Goal: Task Accomplishment & Management: Complete application form

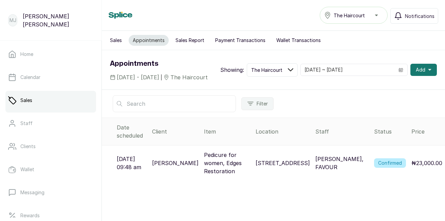
click at [410, 76] on button "Add" at bounding box center [423, 70] width 26 height 12
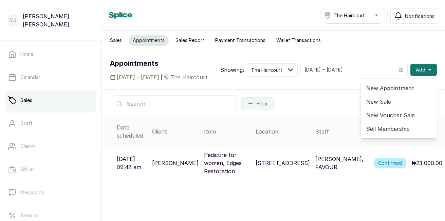
click at [402, 92] on span "New Appointment" at bounding box center [398, 88] width 65 height 8
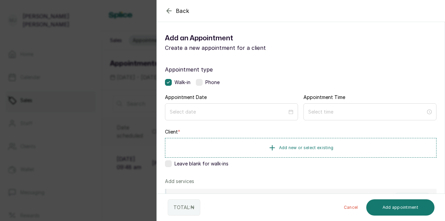
click at [262, 107] on div at bounding box center [231, 112] width 133 height 17
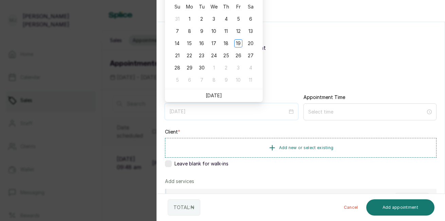
type input "[DATE]"
click at [226, 43] on div "18" at bounding box center [226, 43] width 8 height 8
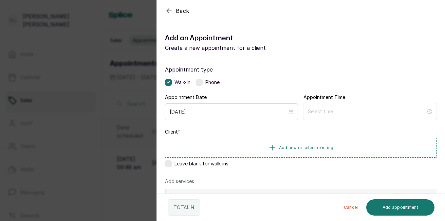
click at [317, 109] on input at bounding box center [367, 111] width 118 height 7
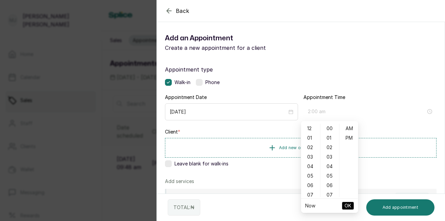
click at [310, 149] on div "02" at bounding box center [310, 148] width 16 height 10
click at [330, 191] on div "34" at bounding box center [330, 194] width 16 height 10
type input "2:34 am"
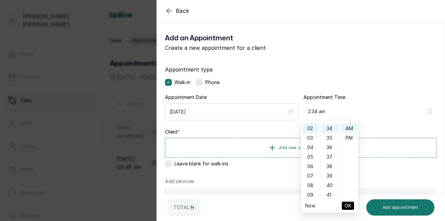
click at [349, 205] on span "OK" at bounding box center [347, 206] width 7 height 13
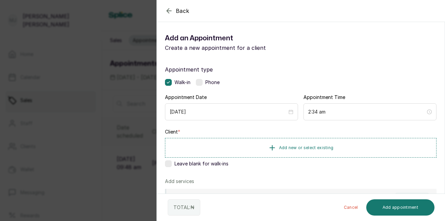
click at [289, 148] on span "Add new or select existing" at bounding box center [306, 147] width 55 height 5
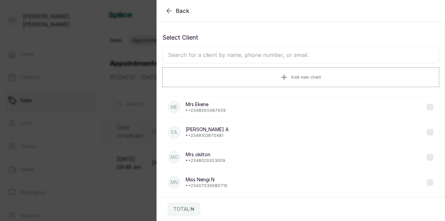
click at [232, 56] on input "text" at bounding box center [300, 54] width 277 height 17
type input "mrs [PERSON_NAME]"
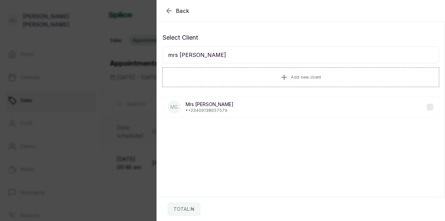
click at [185, 104] on div "MG [PERSON_NAME] • [PHONE_NUMBER]" at bounding box center [200, 107] width 65 height 12
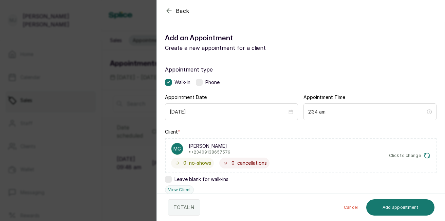
scroll to position [163, 0]
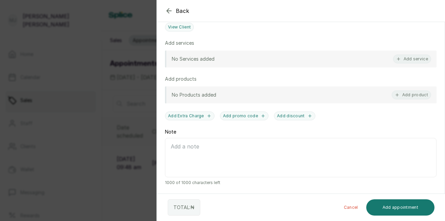
click at [402, 59] on button "Add service" at bounding box center [412, 59] width 38 height 9
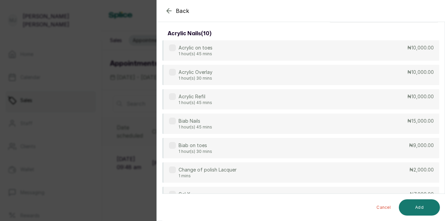
scroll to position [0, 0]
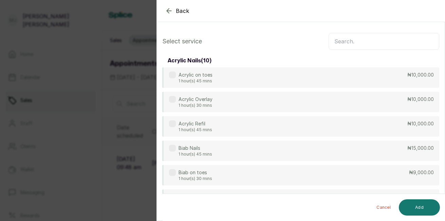
click at [351, 44] on input "text" at bounding box center [383, 41] width 111 height 17
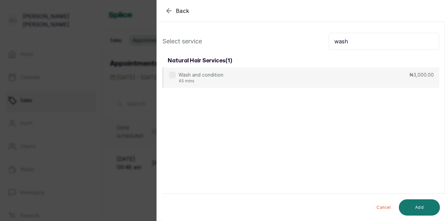
type input "wash"
click at [340, 80] on div "Wash and condition 45 mins ₦3,000.00" at bounding box center [300, 78] width 277 height 20
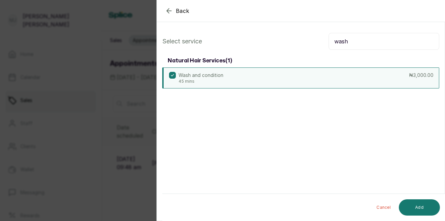
click at [421, 205] on button "Add" at bounding box center [419, 208] width 41 height 16
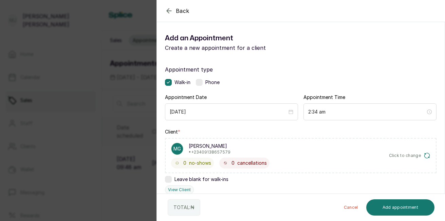
scroll to position [186, 0]
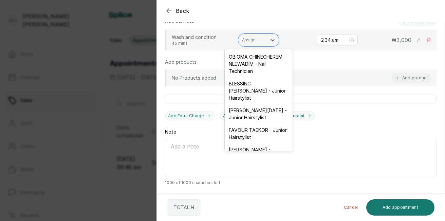
click at [245, 41] on div at bounding box center [252, 40] width 21 height 6
click at [255, 144] on div "FAVOUR TAEKOR - Junior Hairstylist" at bounding box center [259, 134] width 68 height 20
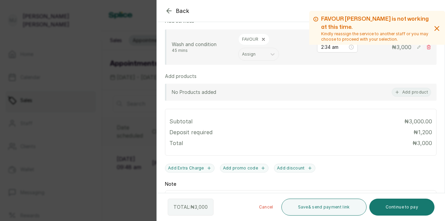
click at [398, 206] on button "Continue to pay" at bounding box center [401, 207] width 65 height 17
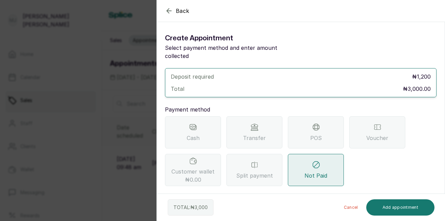
click at [320, 123] on div "POS" at bounding box center [316, 132] width 56 height 32
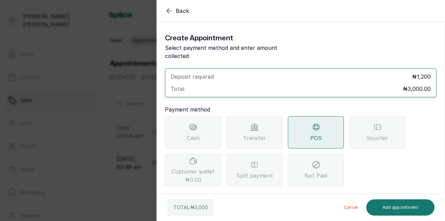
click at [445, 190] on section "Back Add Appointment Create Appointment Select payment method and enter amount …" at bounding box center [300, 110] width 288 height 221
drag, startPoint x: 445, startPoint y: 190, endPoint x: 421, endPoint y: 177, distance: 27.0
click at [421, 177] on div "Cash Transfer POS Voucher Customer wallet ₦0.00 Split payment Not Paid" at bounding box center [300, 151] width 271 height 70
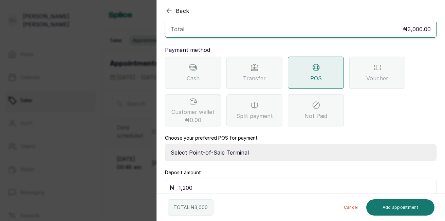
scroll to position [60, 0]
click at [196, 145] on select "Select Point-of-Sale Terminal The Hair Court Guaranty Trust Bank" at bounding box center [300, 152] width 271 height 17
select select "f9371ff8-f9a2-447e-832c-3d3c1d3d3b1b"
click at [165, 144] on select "Select Point-of-Sale Terminal The Hair Court Guaranty Trust Bank" at bounding box center [300, 152] width 271 height 17
click at [204, 184] on div "₦ 1,200" at bounding box center [300, 187] width 271 height 18
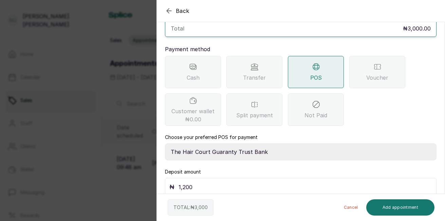
click at [203, 183] on input "1,200" at bounding box center [304, 188] width 253 height 10
type input "1"
type input "3,000"
click at [393, 209] on button "Add appointment" at bounding box center [400, 208] width 69 height 16
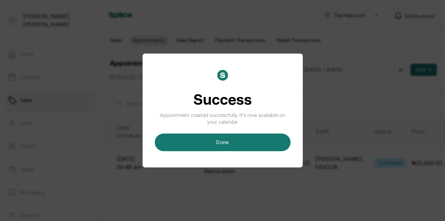
click at [263, 142] on button "done" at bounding box center [223, 143] width 136 height 18
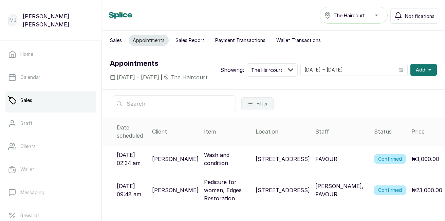
click at [410, 76] on button "Add" at bounding box center [423, 70] width 26 height 12
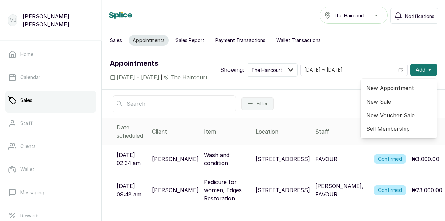
click at [394, 92] on span "New Appointment" at bounding box center [398, 88] width 65 height 8
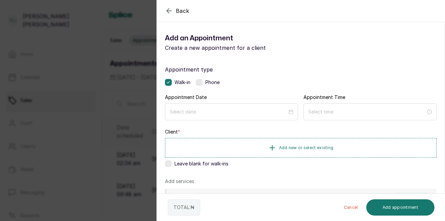
click at [197, 84] on label at bounding box center [199, 82] width 7 height 7
click at [266, 115] on div at bounding box center [231, 112] width 133 height 16
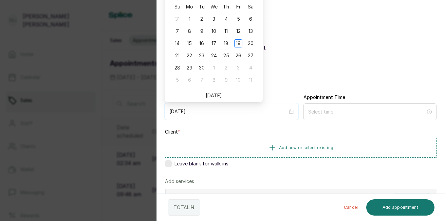
type input "[DATE]"
click at [228, 44] on div "18" at bounding box center [226, 43] width 8 height 8
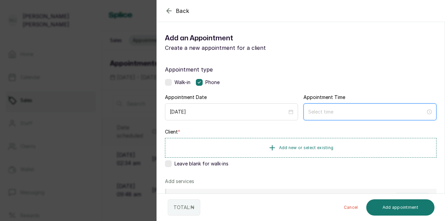
click at [315, 109] on input at bounding box center [366, 111] width 117 height 7
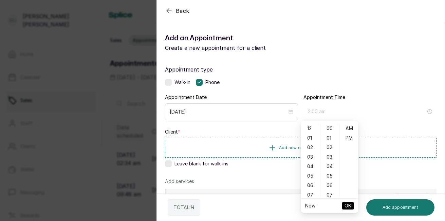
click at [309, 146] on div "02" at bounding box center [310, 148] width 16 height 10
click at [329, 166] on div "15" at bounding box center [330, 163] width 16 height 10
type input "2:15 pm"
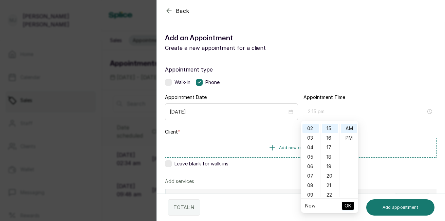
click at [353, 139] on div "PM" at bounding box center [349, 138] width 16 height 10
click at [347, 206] on span "OK" at bounding box center [347, 206] width 7 height 13
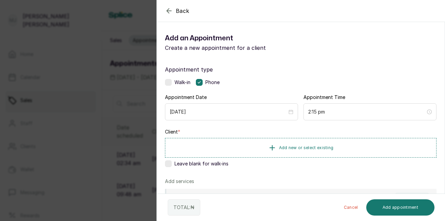
click at [329, 146] on span "Add new or select existing" at bounding box center [306, 147] width 55 height 5
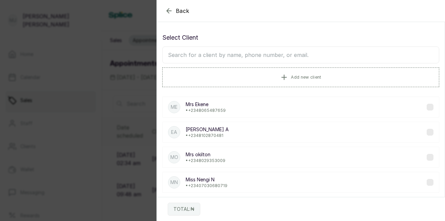
click at [304, 55] on input "text" at bounding box center [300, 54] width 277 height 17
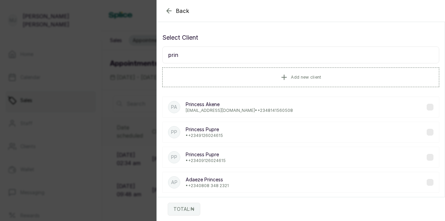
type input "prin"
click at [216, 137] on p "• [PHONE_NUMBER]" at bounding box center [204, 135] width 37 height 5
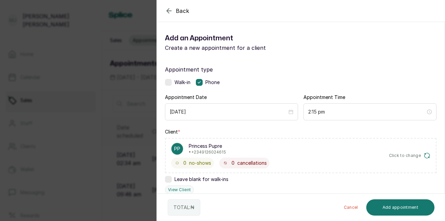
scroll to position [163, 0]
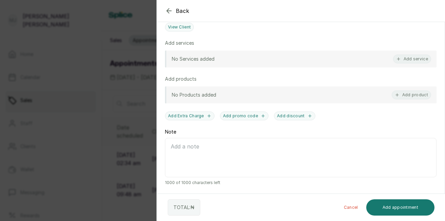
click at [402, 60] on button "Add service" at bounding box center [412, 59] width 38 height 9
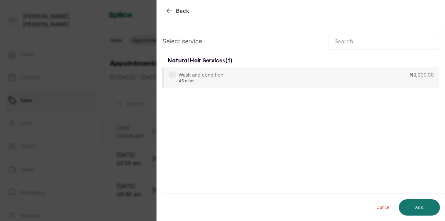
scroll to position [0, 0]
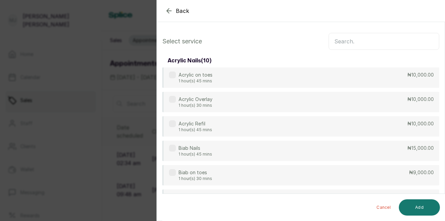
click at [372, 45] on input "text" at bounding box center [383, 41] width 111 height 17
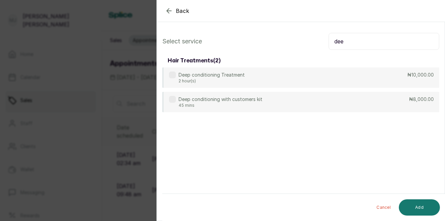
type input "dee"
click at [327, 82] on div "Deep conditioning Treatment 2 hour(s) ₦10,000.00" at bounding box center [300, 78] width 277 height 20
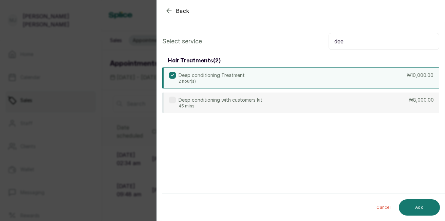
click at [420, 206] on button "Add" at bounding box center [419, 208] width 41 height 16
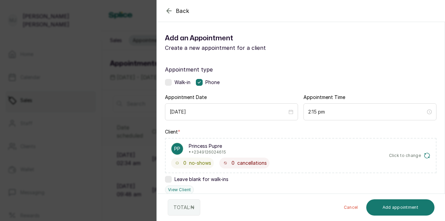
scroll to position [192, 0]
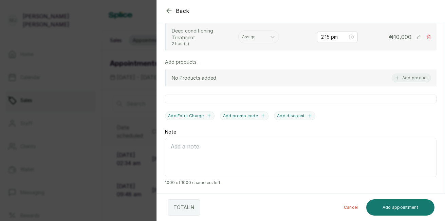
click at [261, 35] on div at bounding box center [252, 37] width 21 height 6
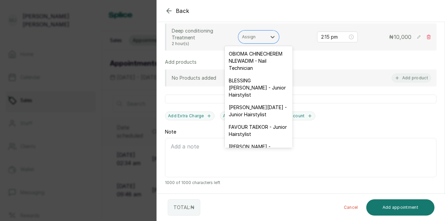
click at [242, 120] on div "[PERSON_NAME][DATE] - Junior Hairstylist" at bounding box center [259, 111] width 68 height 20
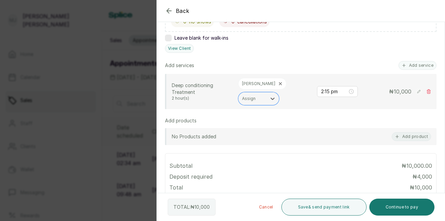
scroll to position [141, 0]
click at [411, 66] on button "Add service" at bounding box center [417, 65] width 38 height 9
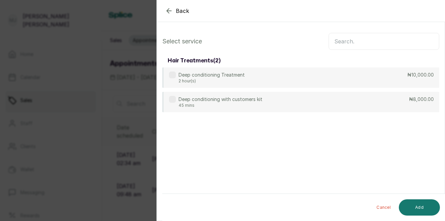
scroll to position [0, 0]
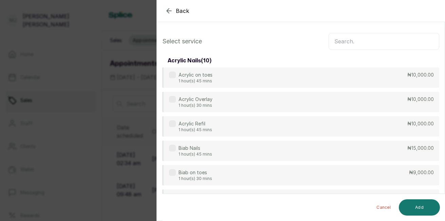
click at [377, 40] on input "text" at bounding box center [383, 41] width 111 height 17
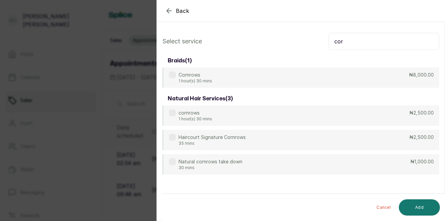
type input "cor"
click at [357, 138] on div "Haircourt Signature Cornrows 35 mins ₦2,500.00" at bounding box center [300, 140] width 277 height 20
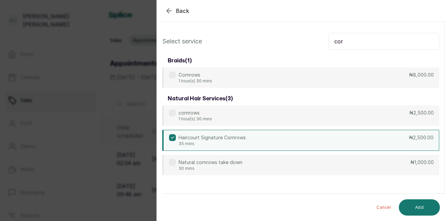
click at [419, 201] on button "Add" at bounding box center [419, 208] width 41 height 16
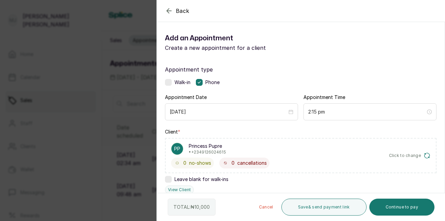
scroll to position [193, 0]
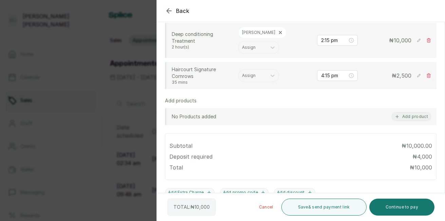
click at [263, 80] on div "Assign" at bounding box center [258, 75] width 41 height 13
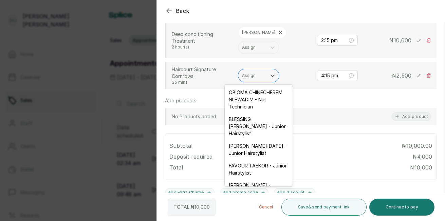
click at [267, 155] on div "[PERSON_NAME][DATE] - Junior Hairstylist" at bounding box center [259, 150] width 68 height 20
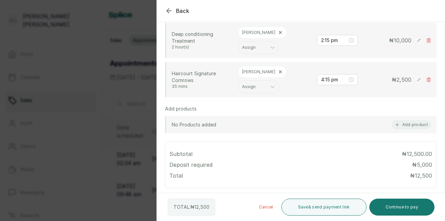
click at [392, 208] on button "Continue to pay" at bounding box center [401, 207] width 65 height 17
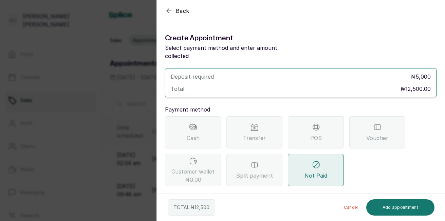
scroll to position [0, 0]
click at [257, 136] on div "Transfer" at bounding box center [254, 132] width 56 height 32
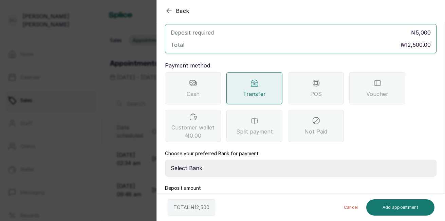
scroll to position [60, 0]
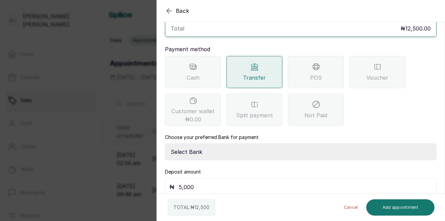
click at [245, 144] on select "Select Bank THE HAIR COURT Zenith Bank THE HAIR COURT Guaranty Trust Bank" at bounding box center [300, 152] width 271 height 17
select select "8093f8fd-914a-4246-9da3-7ae1719cd41e"
click at [165, 144] on select "Select Bank THE HAIR COURT Zenith Bank THE HAIR COURT Guaranty Trust Bank" at bounding box center [300, 152] width 271 height 17
click at [235, 169] on div "Deposit amount ₦ 5,000" at bounding box center [300, 183] width 271 height 28
click at [220, 183] on input "5,000" at bounding box center [304, 188] width 253 height 10
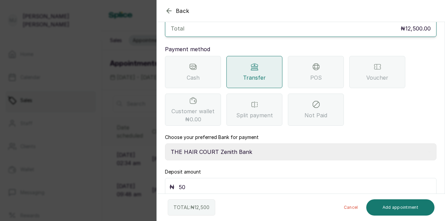
type input "5"
type input "12,500"
click at [390, 210] on button "Add appointment" at bounding box center [400, 208] width 69 height 16
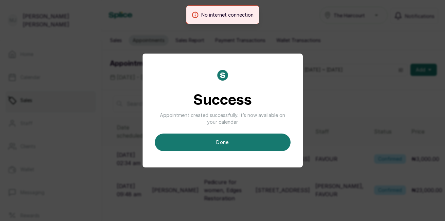
click at [299, 179] on div "Success Appointment created successfully. It’s now available on your calendar d…" at bounding box center [222, 110] width 445 height 221
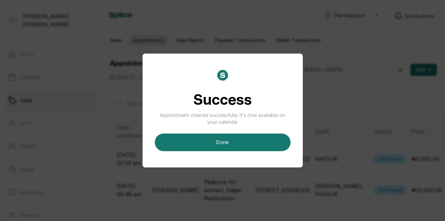
click at [294, 179] on div "Success Appointment created successfully. It’s now available on your calendar d…" at bounding box center [222, 110] width 445 height 221
click at [251, 142] on button "done" at bounding box center [223, 143] width 136 height 18
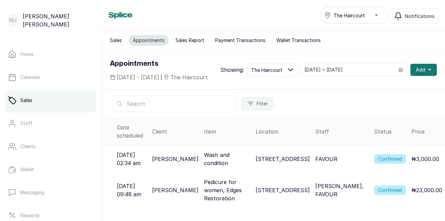
scroll to position [13, 0]
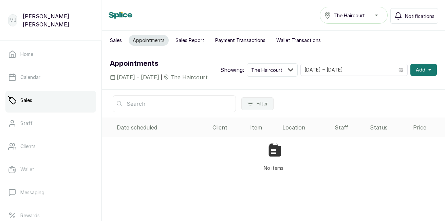
click at [419, 73] on span "Add" at bounding box center [421, 70] width 10 height 7
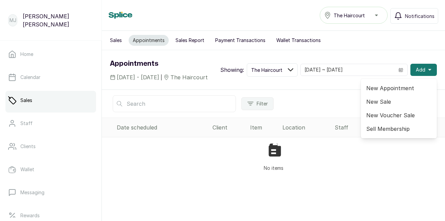
click at [393, 91] on span "New Appointment" at bounding box center [398, 88] width 65 height 8
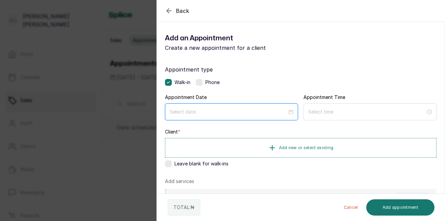
click at [212, 112] on input at bounding box center [228, 111] width 117 height 7
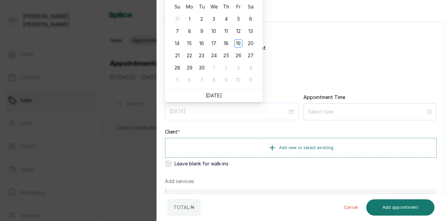
type input "[DATE]"
click at [225, 45] on div "18" at bounding box center [226, 43] width 8 height 8
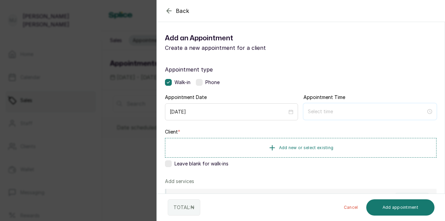
click at [327, 112] on input at bounding box center [367, 111] width 118 height 7
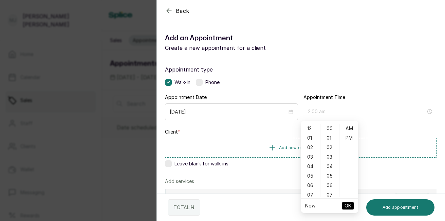
click at [310, 147] on div "02" at bounding box center [310, 148] width 16 height 10
click at [332, 193] on div "07" at bounding box center [330, 195] width 16 height 10
type input "2:07 pm"
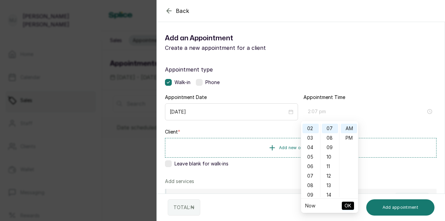
click at [348, 140] on div "PM" at bounding box center [349, 138] width 16 height 10
click at [348, 205] on span "OK" at bounding box center [347, 206] width 7 height 13
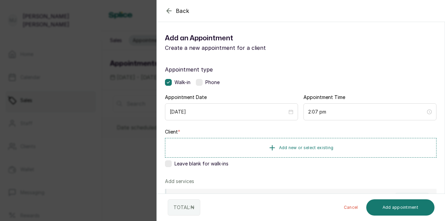
click at [334, 147] on button "Add new or select existing" at bounding box center [300, 148] width 271 height 20
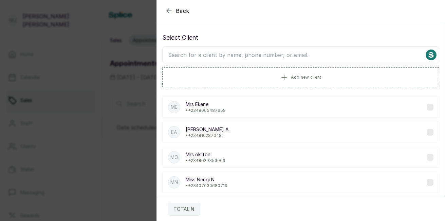
click at [312, 55] on input "text" at bounding box center [300, 54] width 277 height 17
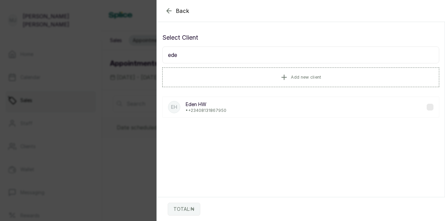
type input "ede"
click at [207, 112] on p "• +234 08131867950" at bounding box center [206, 110] width 41 height 5
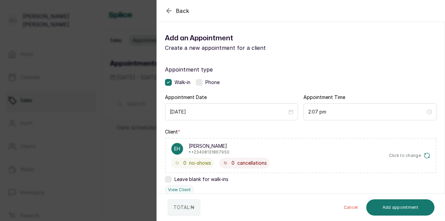
scroll to position [163, 0]
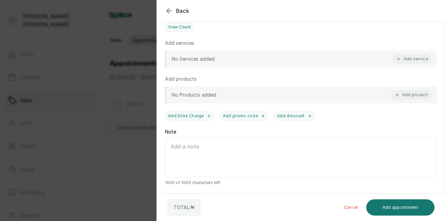
click at [395, 56] on button "Add service" at bounding box center [412, 59] width 38 height 9
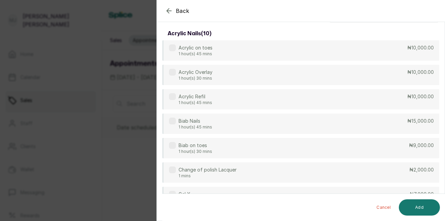
scroll to position [0, 0]
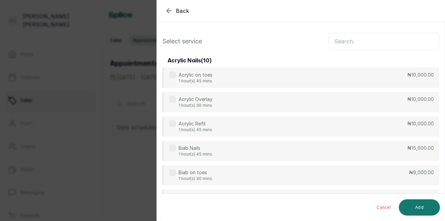
click at [348, 46] on input "text" at bounding box center [383, 41] width 111 height 17
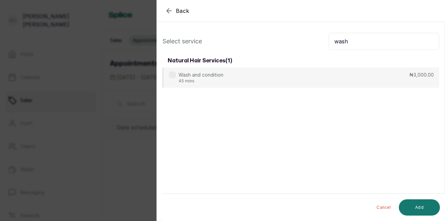
type input "wash"
click at [268, 82] on div "Wash and condition 45 mins ₦3,000.00" at bounding box center [300, 78] width 277 height 20
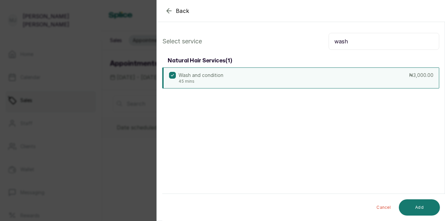
click at [408, 206] on button "Add" at bounding box center [419, 208] width 41 height 16
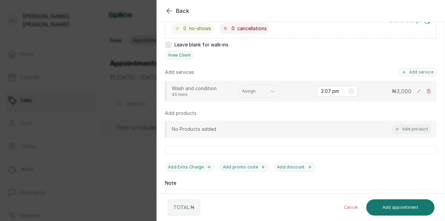
scroll to position [133, 0]
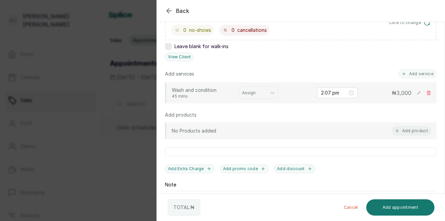
click at [413, 75] on button "Add service" at bounding box center [417, 74] width 38 height 9
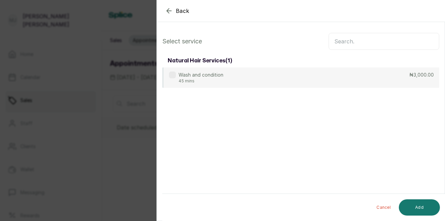
scroll to position [0, 0]
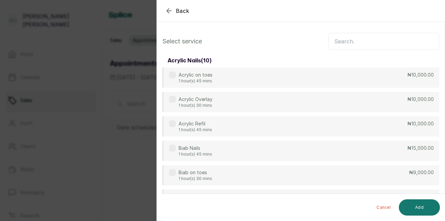
click at [375, 33] on input "text" at bounding box center [383, 41] width 111 height 17
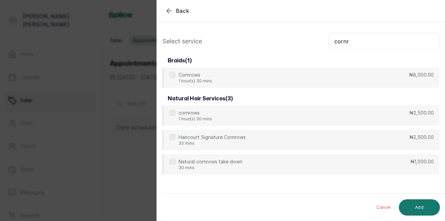
type input "cornr"
click at [376, 123] on div "cornrows 1 hour(s) 30 mins ₦2,500.00" at bounding box center [300, 116] width 277 height 20
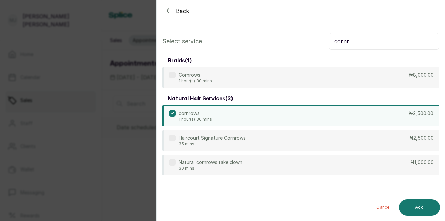
click at [418, 206] on button "Add" at bounding box center [419, 208] width 41 height 16
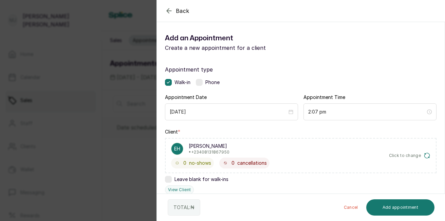
scroll to position [193, 0]
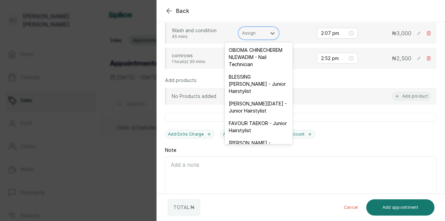
click at [250, 34] on div at bounding box center [252, 33] width 21 height 6
click at [248, 116] on div "[PERSON_NAME][DATE] - Junior Hairstylist" at bounding box center [259, 107] width 68 height 20
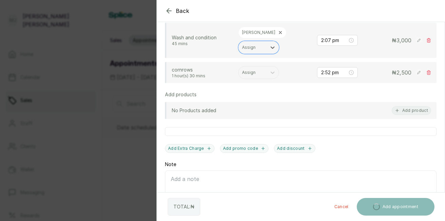
click at [247, 73] on div at bounding box center [252, 73] width 21 height 6
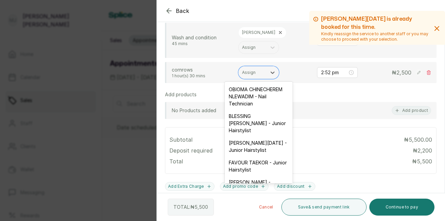
click at [244, 156] on div "[PERSON_NAME][DATE] - Junior Hairstylist" at bounding box center [259, 147] width 68 height 20
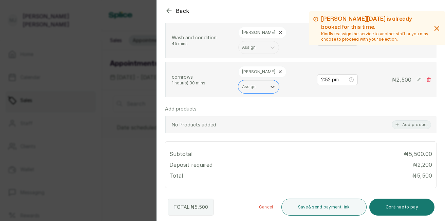
click at [396, 206] on button "Continue to pay" at bounding box center [401, 207] width 65 height 17
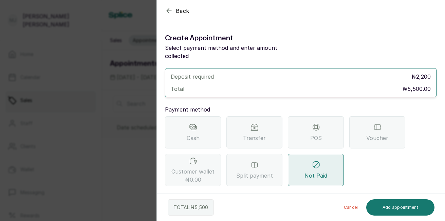
scroll to position [0, 0]
click at [247, 134] on span "Transfer" at bounding box center [254, 138] width 23 height 8
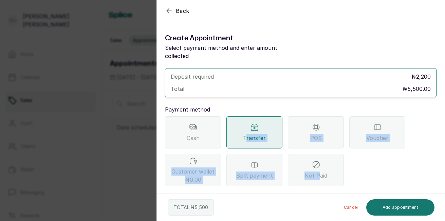
drag, startPoint x: 247, startPoint y: 131, endPoint x: 325, endPoint y: 171, distance: 87.3
click at [325, 171] on div "Cash Transfer POS Voucher Customer wallet ₦0.00 Split payment Not Paid" at bounding box center [300, 151] width 271 height 70
click at [414, 172] on div "Cash Transfer POS Voucher Customer wallet ₦0.00 Split payment Not Paid" at bounding box center [300, 151] width 271 height 70
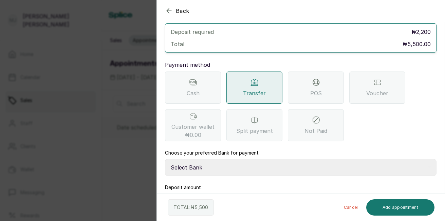
scroll to position [60, 0]
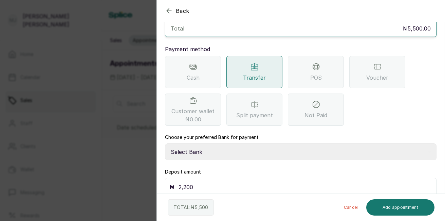
click at [188, 144] on select "Select Bank THE HAIR COURT Zenith Bank THE HAIR COURT Guaranty Trust Bank" at bounding box center [300, 152] width 271 height 17
click at [196, 147] on select "Select Bank THE HAIR COURT Zenith Bank THE HAIR COURT Guaranty Trust Bank" at bounding box center [300, 152] width 271 height 17
select select "8093f8fd-914a-4246-9da3-7ae1719cd41e"
click at [165, 144] on select "Select Bank THE HAIR COURT Zenith Bank THE HAIR COURT Guaranty Trust Bank" at bounding box center [300, 152] width 271 height 17
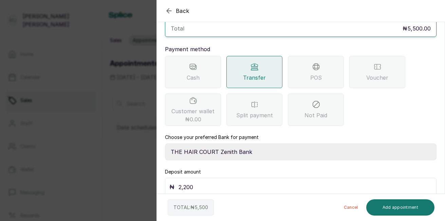
click at [202, 183] on input "2,200" at bounding box center [304, 188] width 253 height 10
type input "2"
type input "5,500"
click at [386, 204] on button "Add appointment" at bounding box center [400, 208] width 69 height 16
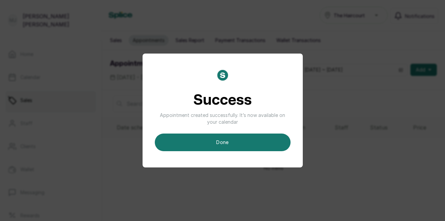
click at [227, 137] on button "done" at bounding box center [223, 143] width 136 height 18
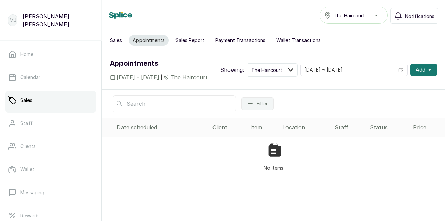
click at [419, 72] on span "Add" at bounding box center [421, 70] width 10 height 7
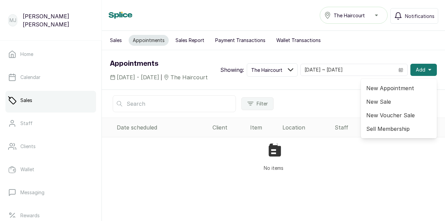
click at [392, 92] on span "New Appointment" at bounding box center [398, 88] width 65 height 8
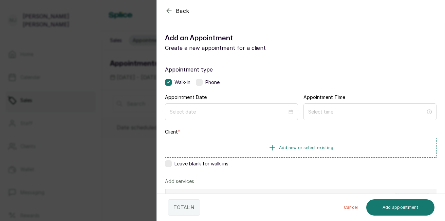
click at [203, 84] on label at bounding box center [199, 82] width 7 height 7
click at [207, 103] on div "Appointment Date" at bounding box center [231, 107] width 133 height 26
click at [205, 111] on input at bounding box center [228, 111] width 118 height 7
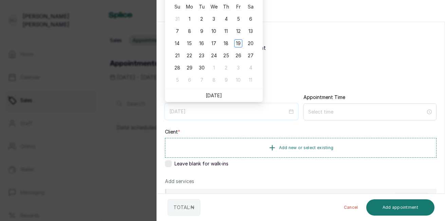
type input "[DATE]"
click at [226, 42] on div "18" at bounding box center [226, 43] width 8 height 8
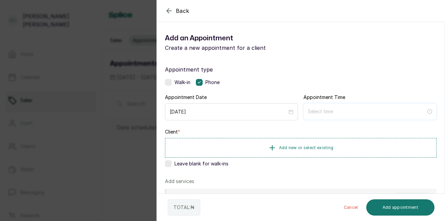
click at [319, 109] on input at bounding box center [367, 111] width 118 height 7
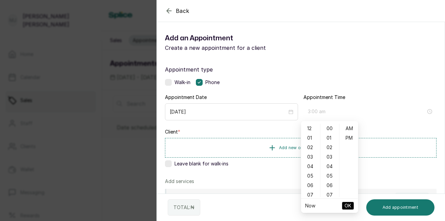
click at [311, 152] on div "03" at bounding box center [310, 157] width 16 height 10
click at [310, 133] on div "02" at bounding box center [310, 133] width 16 height 10
click at [329, 149] on div "36" at bounding box center [330, 145] width 16 height 10
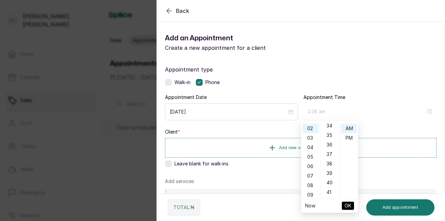
scroll to position [342, 0]
type input "2:36 pm"
click at [348, 140] on div "PM" at bounding box center [349, 138] width 16 height 10
click at [345, 205] on span "OK" at bounding box center [347, 206] width 7 height 13
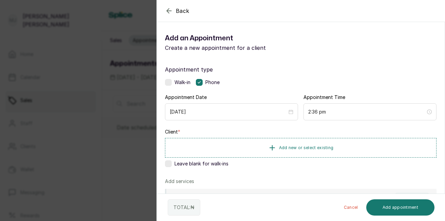
click at [304, 148] on span "Add new or select existing" at bounding box center [306, 147] width 55 height 5
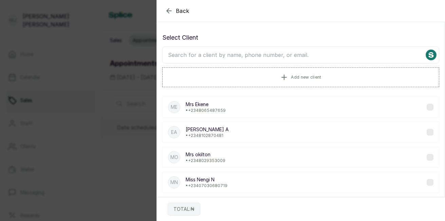
click at [305, 60] on input "text" at bounding box center [300, 54] width 277 height 17
click at [304, 78] on span "Add new client" at bounding box center [306, 77] width 30 height 5
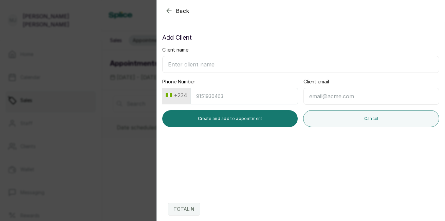
click at [265, 63] on input "Client name" at bounding box center [300, 64] width 277 height 17
type input "Miss Victory"
click at [262, 99] on input "Phone Number" at bounding box center [244, 96] width 108 height 17
type input "7064502506"
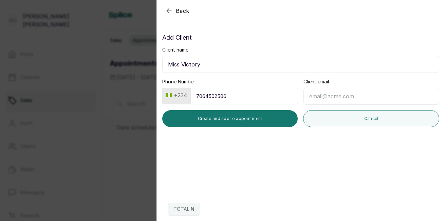
click at [251, 116] on button "Create and add to appointment" at bounding box center [229, 118] width 135 height 17
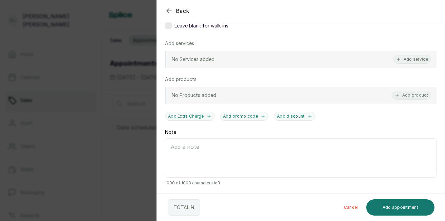
scroll to position [140, 0]
click at [411, 60] on button "Add service" at bounding box center [412, 59] width 38 height 9
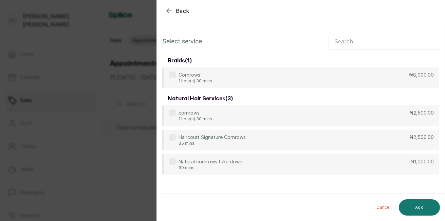
scroll to position [0, 0]
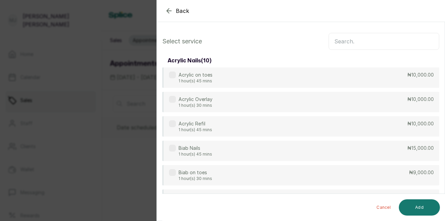
click at [385, 42] on input "text" at bounding box center [383, 41] width 111 height 17
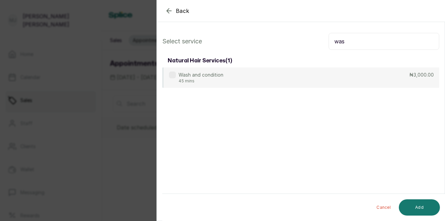
type input "was"
click at [312, 81] on div "Wash and condition 45 mins ₦3,000.00" at bounding box center [300, 78] width 277 height 20
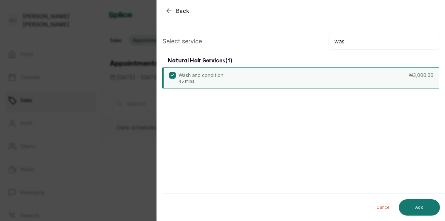
click at [416, 210] on button "Add" at bounding box center [419, 208] width 41 height 16
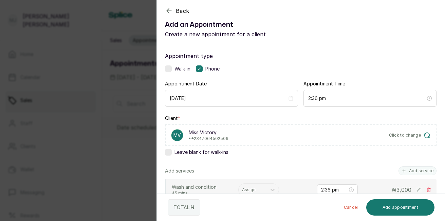
scroll to position [11, 0]
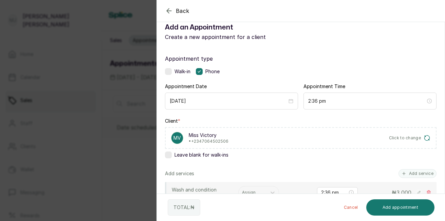
click at [254, 191] on div at bounding box center [252, 193] width 21 height 6
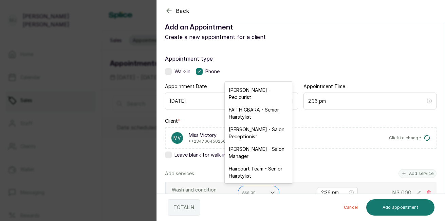
scroll to position [114, 0]
click at [255, 131] on div "[PERSON_NAME] - Salon Receptionist" at bounding box center [259, 133] width 68 height 20
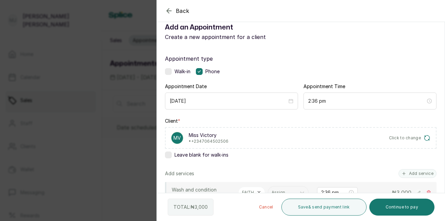
scroll to position [204, 0]
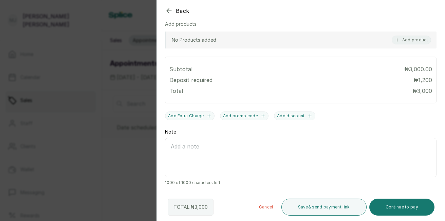
click at [240, 73] on div "Subtotal ₦3,000.00" at bounding box center [300, 69] width 263 height 8
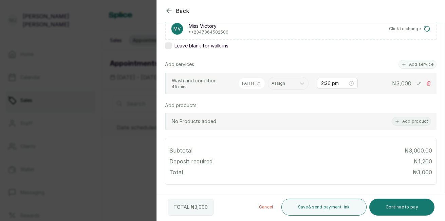
scroll to position [119, 0]
click at [407, 68] on button "Add service" at bounding box center [417, 65] width 38 height 9
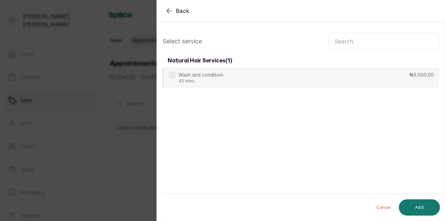
scroll to position [0, 0]
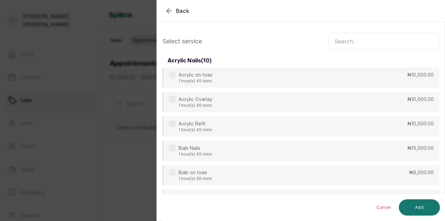
click at [364, 41] on input "text" at bounding box center [383, 41] width 111 height 17
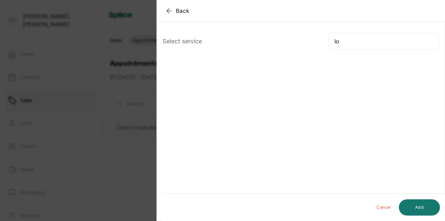
type input "l"
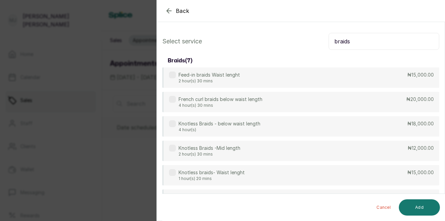
type input "braids"
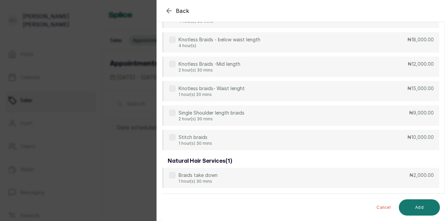
click at [396, 184] on div "Braids take down 1 hour(s) 30 mins ₦2,000.00" at bounding box center [300, 178] width 277 height 20
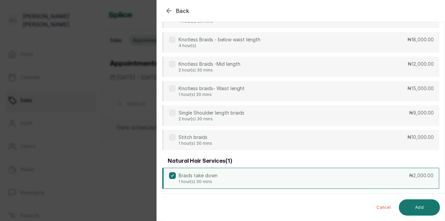
click at [417, 207] on button "Add" at bounding box center [419, 208] width 41 height 16
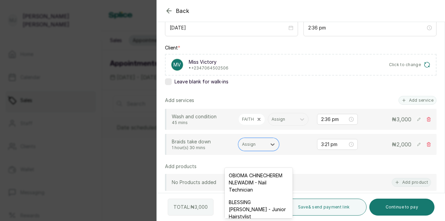
click at [251, 149] on div "Assign" at bounding box center [253, 144] width 28 height 9
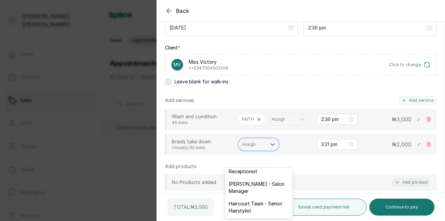
scroll to position [165, 0]
click at [260, 173] on div "[PERSON_NAME] - Salon Receptionist" at bounding box center [259, 168] width 68 height 20
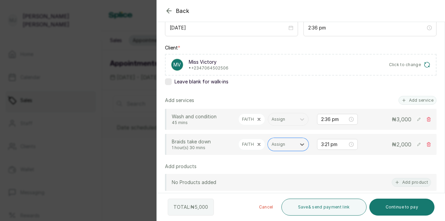
click at [408, 101] on button "Add service" at bounding box center [417, 100] width 38 height 9
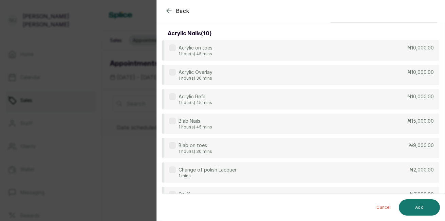
scroll to position [0, 0]
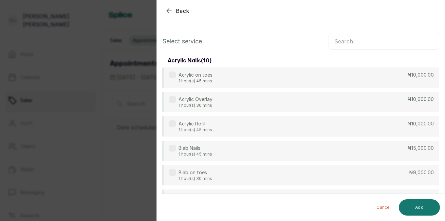
click at [339, 42] on input "text" at bounding box center [383, 41] width 111 height 17
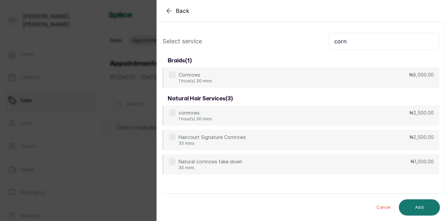
type input "corn"
click at [309, 125] on div "cornrows 1 hour(s) 30 mins ₦2,500.00" at bounding box center [300, 116] width 277 height 20
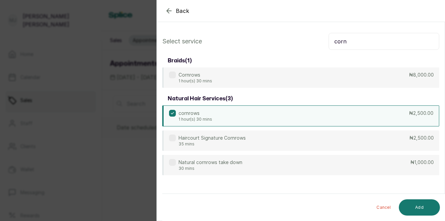
click at [426, 208] on button "Add" at bounding box center [419, 208] width 41 height 16
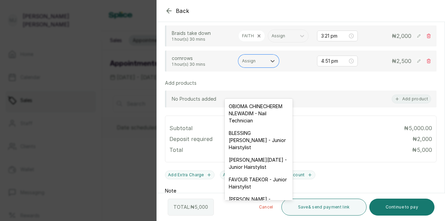
click at [255, 64] on div at bounding box center [252, 61] width 21 height 6
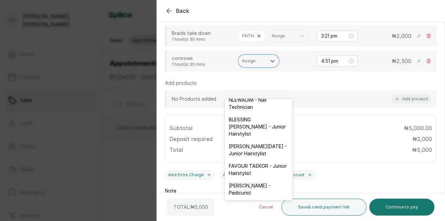
click at [220, 62] on p "cornrows" at bounding box center [202, 58] width 61 height 7
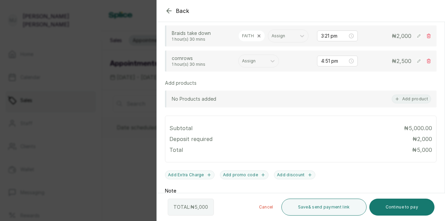
click at [426, 63] on icon at bounding box center [428, 61] width 5 height 5
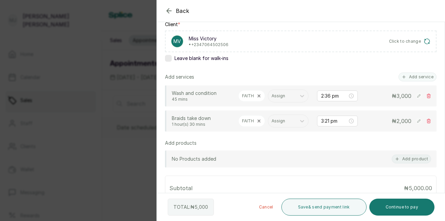
scroll to position [106, 0]
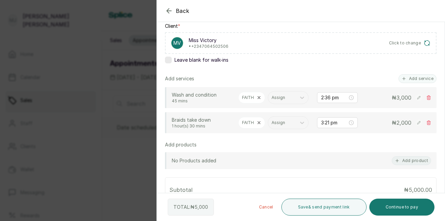
click at [412, 79] on button "Add service" at bounding box center [417, 78] width 38 height 9
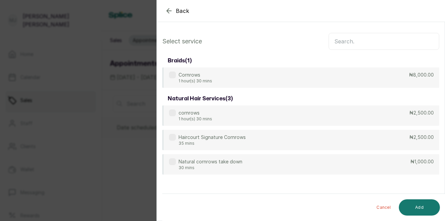
scroll to position [0, 0]
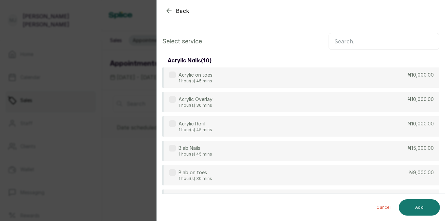
click at [347, 39] on input "text" at bounding box center [383, 41] width 111 height 17
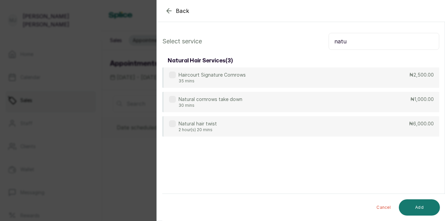
type input "natu"
click at [334, 124] on div "Natural hair twist 2 hour(s) 20 mins ₦6,000.00" at bounding box center [300, 126] width 277 height 20
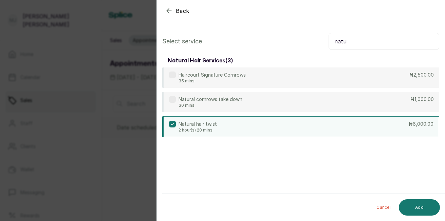
click at [422, 203] on button "Add" at bounding box center [419, 208] width 41 height 16
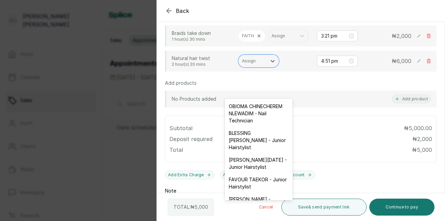
click at [261, 65] on div "Assign" at bounding box center [253, 61] width 28 height 9
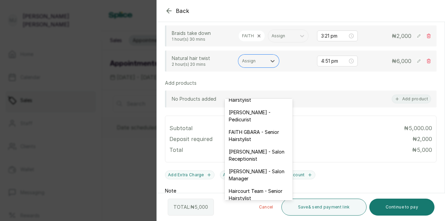
scroll to position [95, 0]
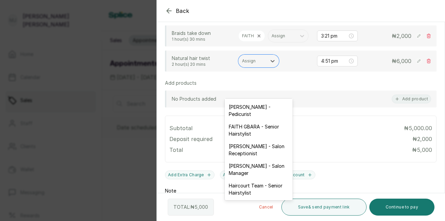
click at [258, 160] on div "[PERSON_NAME] - Salon Receptionist" at bounding box center [259, 150] width 68 height 20
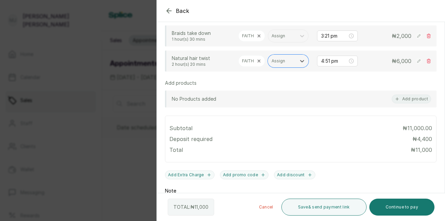
click at [404, 206] on button "Continue to pay" at bounding box center [401, 207] width 65 height 17
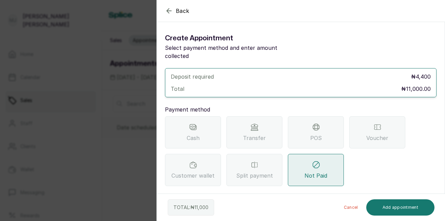
scroll to position [0, 0]
click at [251, 134] on span "Transfer" at bounding box center [254, 138] width 23 height 8
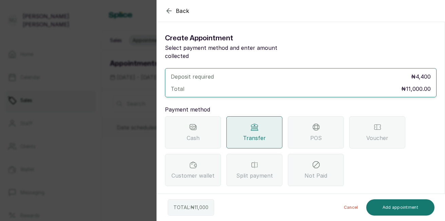
click at [254, 194] on label "Choose your preferred Bank for payment" at bounding box center [212, 197] width 94 height 7
click at [254, 204] on select "Select Bank THE HAIR COURT Zenith Bank THE HAIR COURT Guaranty Trust Bank" at bounding box center [300, 212] width 271 height 17
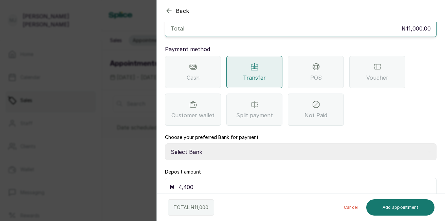
click at [256, 144] on select "Select Bank THE HAIR COURT Zenith Bank THE HAIR COURT Guaranty Trust Bank" at bounding box center [300, 152] width 271 height 17
select select "8093f8fd-914a-4246-9da3-7ae1719cd41e"
click at [165, 144] on select "Select Bank THE HAIR COURT Zenith Bank THE HAIR COURT Guaranty Trust Bank" at bounding box center [300, 152] width 271 height 17
click at [247, 169] on div "Deposit amount ₦ 4,400" at bounding box center [300, 183] width 271 height 28
click at [226, 183] on input "4,400" at bounding box center [304, 188] width 253 height 10
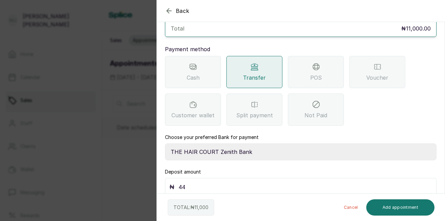
type input "4"
type input "11,000"
click at [381, 211] on button "Add appointment" at bounding box center [400, 208] width 69 height 16
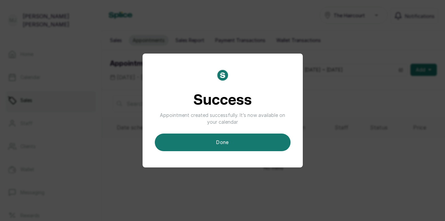
click at [257, 143] on button "done" at bounding box center [223, 143] width 136 height 18
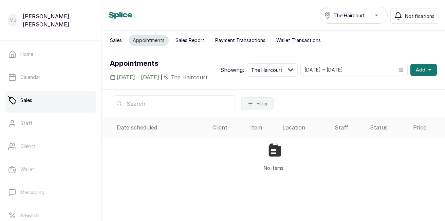
click at [416, 73] on span "Add" at bounding box center [421, 70] width 10 height 7
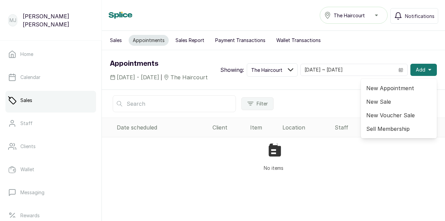
click at [385, 92] on span "New Appointment" at bounding box center [398, 88] width 65 height 8
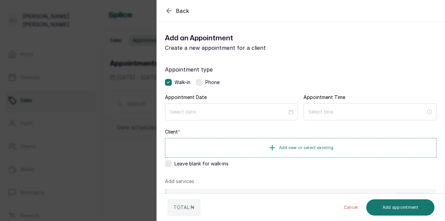
click at [298, 143] on button "Add new or select existing" at bounding box center [300, 148] width 271 height 20
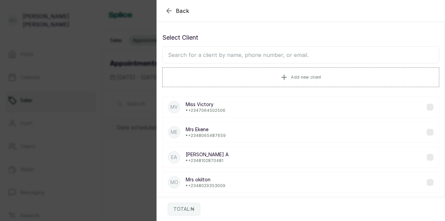
click at [291, 76] on span "Add new client" at bounding box center [306, 77] width 30 height 5
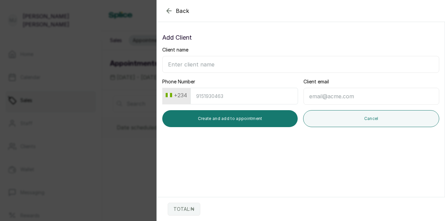
click at [260, 61] on input "Client name" at bounding box center [300, 64] width 277 height 17
type input "Miss Casey Faith"
click at [241, 97] on input "Phone Number" at bounding box center [244, 96] width 108 height 17
type input "9133249077"
click at [222, 118] on button "Create and add to appointment" at bounding box center [229, 118] width 135 height 17
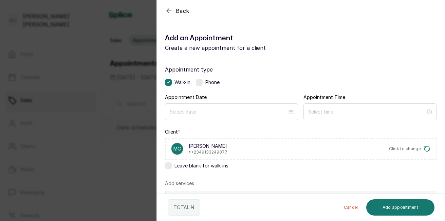
scroll to position [140, 0]
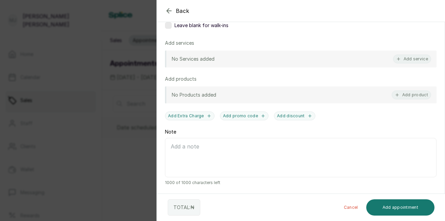
click at [401, 57] on button "Add service" at bounding box center [412, 59] width 38 height 9
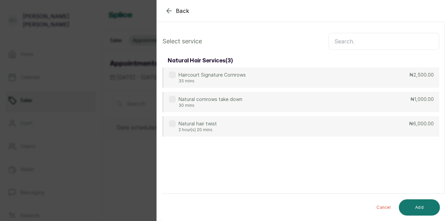
scroll to position [0, 0]
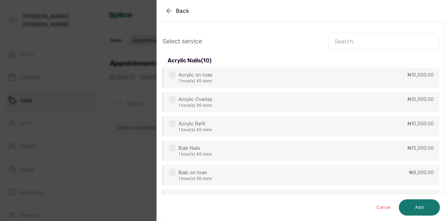
click at [384, 43] on input "text" at bounding box center [383, 41] width 111 height 17
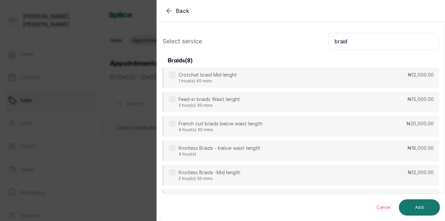
type input "braid"
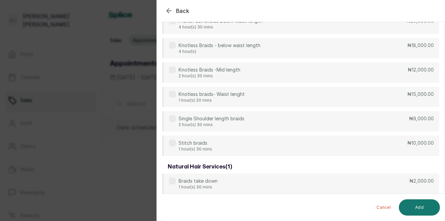
scroll to position [109, 0]
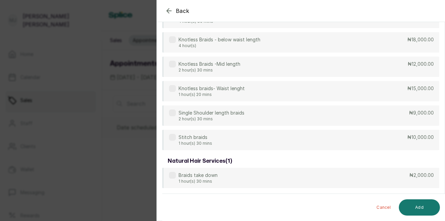
click at [373, 184] on div "Braids take down 1 hour(s) 30 mins ₦2,000.00" at bounding box center [300, 178] width 277 height 20
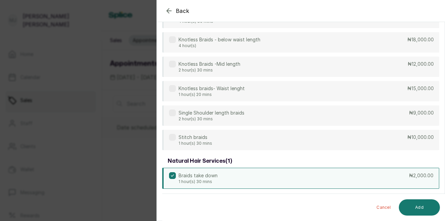
click at [413, 207] on button "Add" at bounding box center [419, 208] width 41 height 16
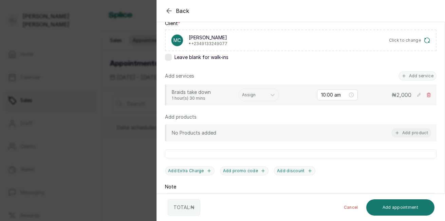
click at [254, 95] on div at bounding box center [252, 95] width 21 height 6
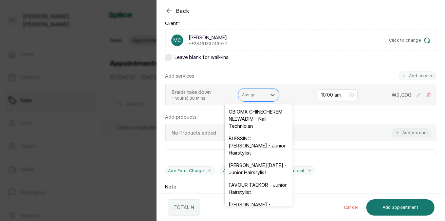
click at [262, 199] on div "FAVOUR TAEKOR - Junior Hairstylist" at bounding box center [259, 189] width 68 height 20
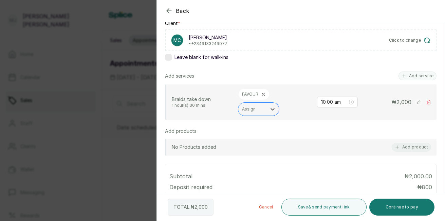
click at [402, 72] on button "Add service" at bounding box center [417, 76] width 38 height 9
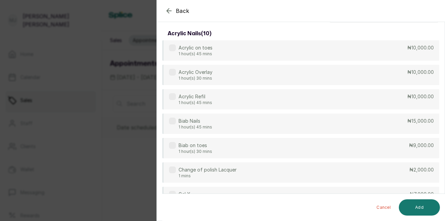
scroll to position [0, 0]
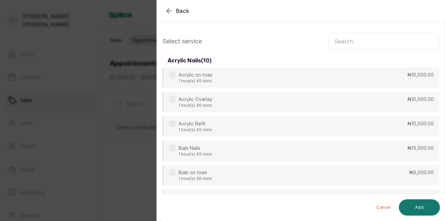
click at [356, 41] on input "text" at bounding box center [383, 41] width 111 height 17
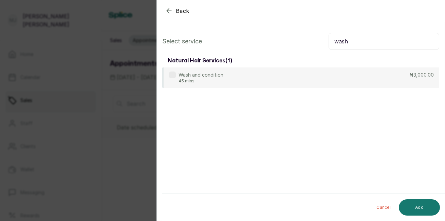
type input "wash"
click at [227, 78] on div "Wash and condition 45 mins ₦3,000.00" at bounding box center [300, 78] width 277 height 20
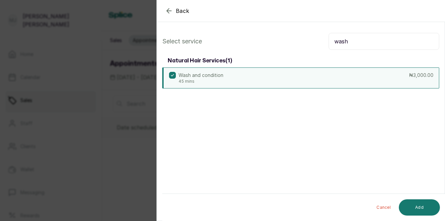
click at [418, 209] on button "Add" at bounding box center [419, 208] width 41 height 16
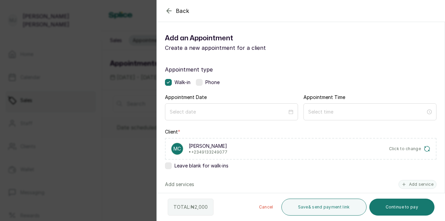
scroll to position [193, 0]
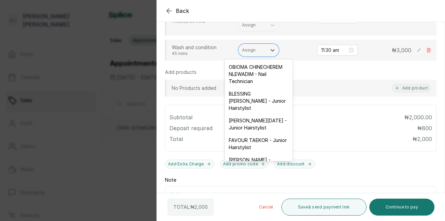
click at [253, 52] on div at bounding box center [252, 50] width 21 height 6
click at [250, 134] on div "[PERSON_NAME][DATE] - Junior Hairstylist" at bounding box center [259, 124] width 68 height 20
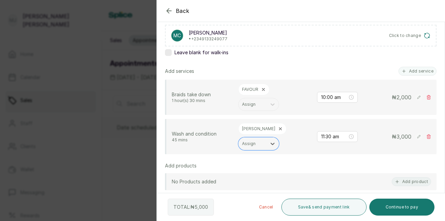
scroll to position [113, 0]
click at [413, 71] on button "Add service" at bounding box center [417, 71] width 38 height 9
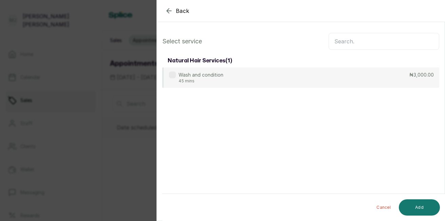
scroll to position [0, 0]
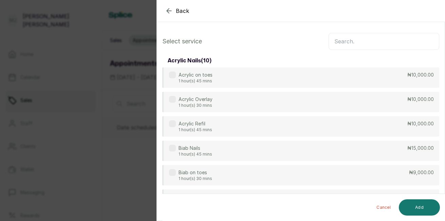
click at [382, 41] on input "text" at bounding box center [383, 41] width 111 height 17
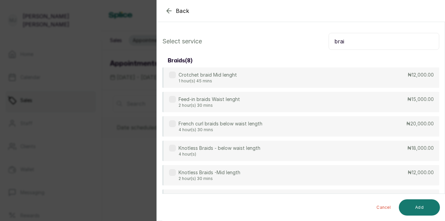
type input "brai"
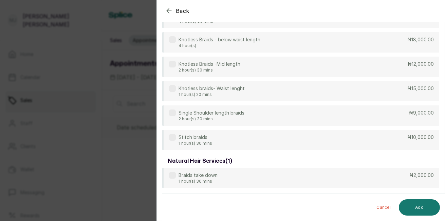
click at [283, 94] on div "Knotless braids- Waist lenght 1 hour(s) 20 mins ₦15,000.00" at bounding box center [300, 91] width 277 height 20
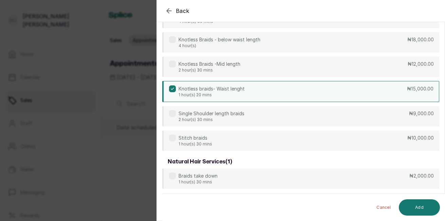
click at [424, 207] on button "Add" at bounding box center [419, 208] width 41 height 16
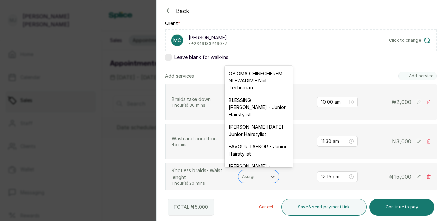
click at [256, 178] on div at bounding box center [252, 177] width 21 height 6
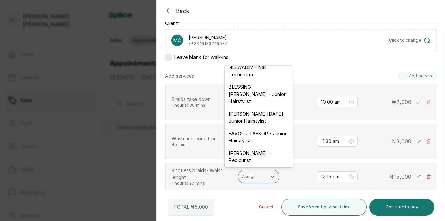
click at [245, 119] on div "[PERSON_NAME][DATE] - Junior Hairstylist" at bounding box center [259, 118] width 68 height 20
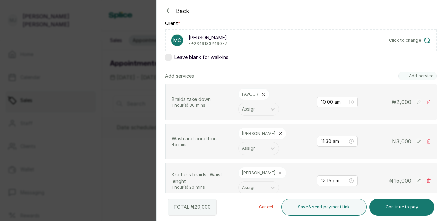
click at [387, 209] on button "Continue to pay" at bounding box center [401, 207] width 65 height 17
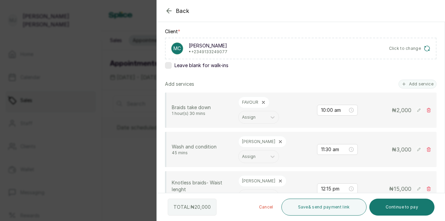
click at [397, 211] on button "Continue to pay" at bounding box center [401, 207] width 65 height 17
click at [395, 207] on button "Continue to pay" at bounding box center [401, 207] width 65 height 17
click at [235, 86] on div "Add services Add service" at bounding box center [300, 84] width 271 height 9
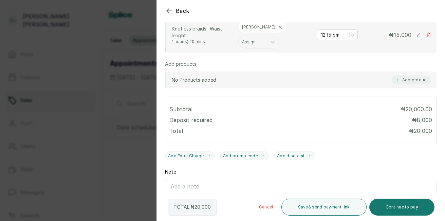
scroll to position [265, 0]
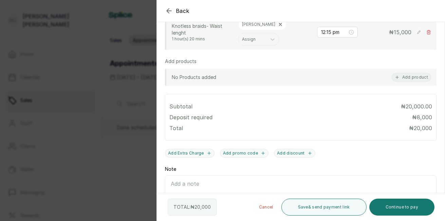
click at [381, 208] on button "Continue to pay" at bounding box center [401, 207] width 65 height 17
click at [402, 211] on button "Continue to pay" at bounding box center [401, 207] width 65 height 17
click at [403, 206] on button "Continue to pay" at bounding box center [401, 207] width 65 height 17
click at [394, 202] on button "Continue to pay" at bounding box center [401, 207] width 65 height 17
click at [395, 206] on button "Continue to pay" at bounding box center [401, 207] width 65 height 17
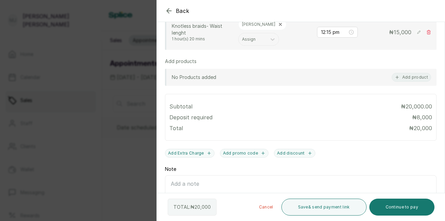
click at [394, 205] on button "Continue to pay" at bounding box center [401, 207] width 65 height 17
click at [394, 204] on button "Continue to pay" at bounding box center [401, 207] width 65 height 17
click at [407, 207] on button "Continue to pay" at bounding box center [401, 207] width 65 height 17
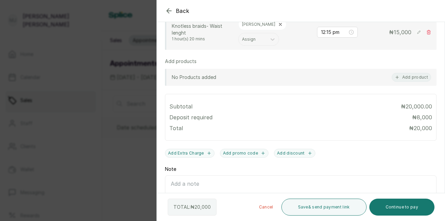
click at [407, 207] on button "Continue to pay" at bounding box center [401, 207] width 65 height 17
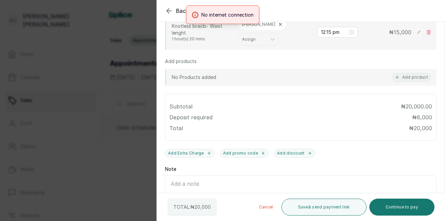
click at [273, 112] on div "Subtotal ₦20,000.00 Deposit required ₦ 8,000 Total ₦ 20,000" at bounding box center [300, 117] width 263 height 38
click at [393, 207] on button "Continue to pay" at bounding box center [401, 207] width 65 height 17
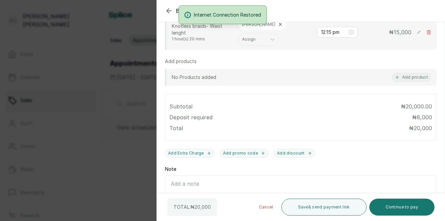
click at [393, 207] on button "Continue to pay" at bounding box center [401, 207] width 65 height 17
click at [402, 206] on button "Continue to pay" at bounding box center [401, 207] width 65 height 17
click at [393, 206] on button "Continue to pay" at bounding box center [401, 207] width 65 height 17
click at [387, 205] on button "Continue to pay" at bounding box center [401, 207] width 65 height 17
click at [308, 89] on div "Appointment type Walk-in Phone Appointment Date Appointment date is required Ap…" at bounding box center [301, 11] width 288 height 439
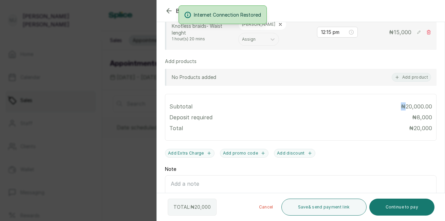
click at [308, 89] on div "Appointment type Walk-in Phone Appointment Date Appointment date is required Ap…" at bounding box center [301, 11] width 288 height 439
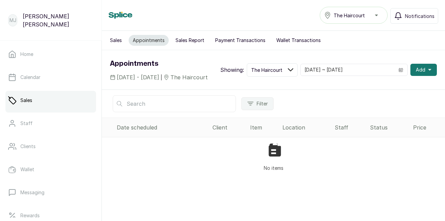
click at [416, 73] on span "Add" at bounding box center [421, 70] width 10 height 7
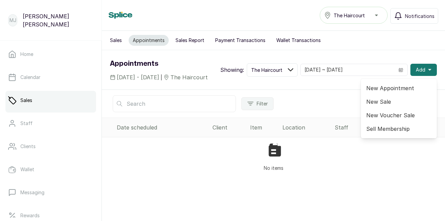
click at [389, 92] on span "New Appointment" at bounding box center [398, 88] width 65 height 8
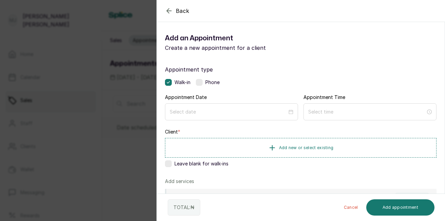
click at [202, 86] on label at bounding box center [199, 82] width 7 height 7
click at [211, 107] on div at bounding box center [231, 112] width 133 height 17
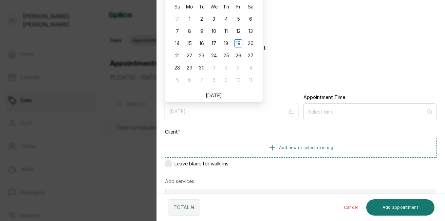
type input "[DATE]"
click at [226, 43] on div "18" at bounding box center [226, 43] width 8 height 8
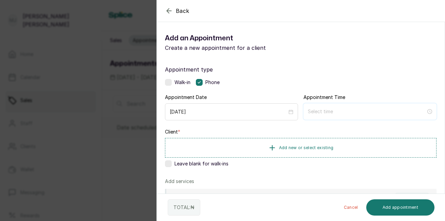
click at [308, 112] on input at bounding box center [367, 111] width 118 height 7
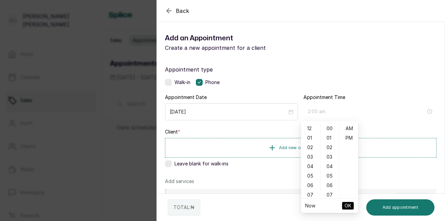
click at [312, 148] on div "02" at bounding box center [310, 148] width 16 height 10
click at [331, 189] on div "34" at bounding box center [330, 194] width 16 height 10
type input "2:34 pm"
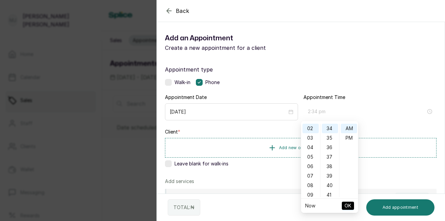
click at [347, 140] on div "PM" at bounding box center [349, 138] width 16 height 10
click at [350, 208] on span "OK" at bounding box center [347, 206] width 7 height 13
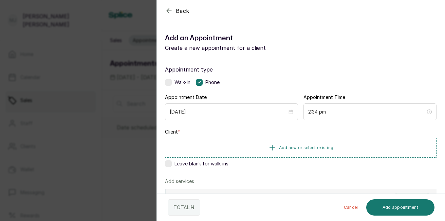
click at [313, 145] on span "Add new or select existing" at bounding box center [306, 147] width 55 height 5
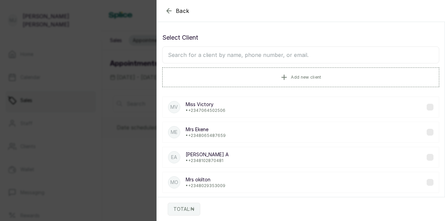
click at [281, 78] on icon "button" at bounding box center [284, 77] width 8 height 8
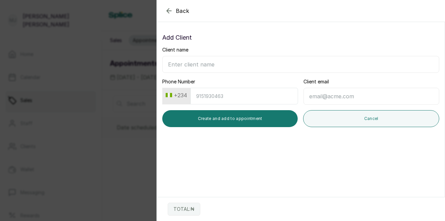
click at [261, 63] on input "Client name" at bounding box center [300, 64] width 277 height 17
type input "Miss Casey Faith"
click at [252, 97] on input "Phone Number" at bounding box center [244, 96] width 108 height 17
type input "9133249077"
click at [245, 115] on button "Create and add to appointment" at bounding box center [229, 118] width 135 height 17
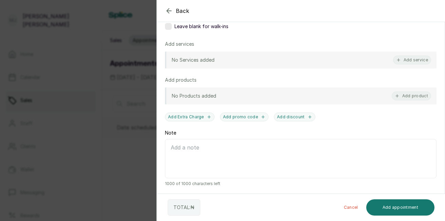
scroll to position [140, 0]
click at [400, 61] on button "Add service" at bounding box center [412, 59] width 38 height 9
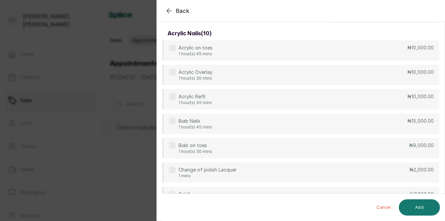
scroll to position [0, 0]
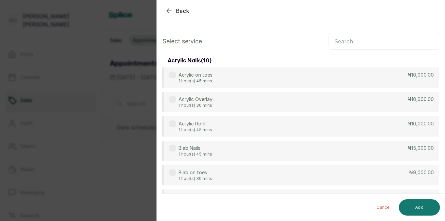
click at [359, 42] on input "text" at bounding box center [383, 41] width 111 height 17
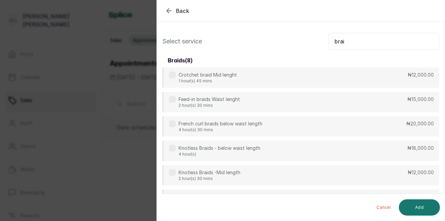
type input "brai"
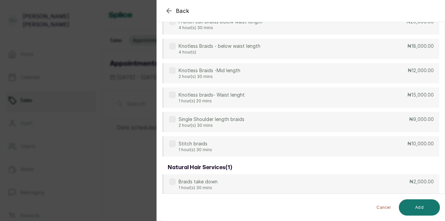
scroll to position [109, 0]
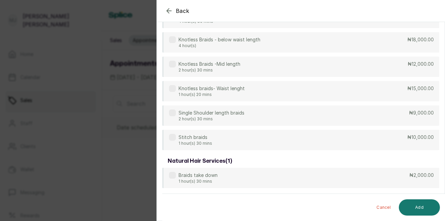
click at [325, 180] on div "Braids take down 1 hour(s) 30 mins ₦2,000.00" at bounding box center [300, 178] width 277 height 20
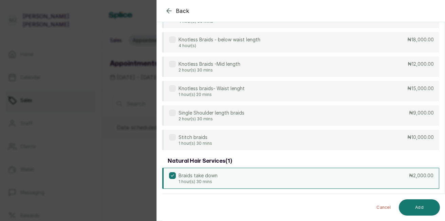
click at [415, 209] on button "Add" at bounding box center [419, 208] width 41 height 16
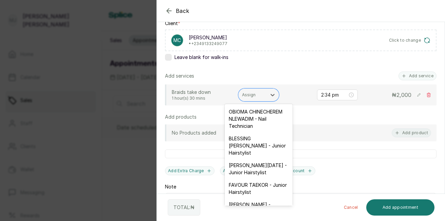
click at [249, 97] on div at bounding box center [252, 95] width 21 height 6
click at [262, 197] on div "FAVOUR TAEKOR - Junior Hairstylist" at bounding box center [259, 189] width 68 height 20
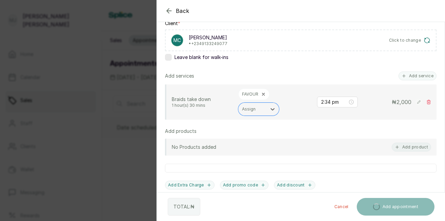
click at [404, 75] on button "Add service" at bounding box center [417, 76] width 38 height 9
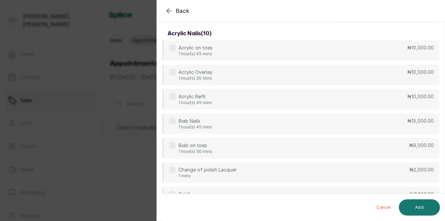
scroll to position [0, 0]
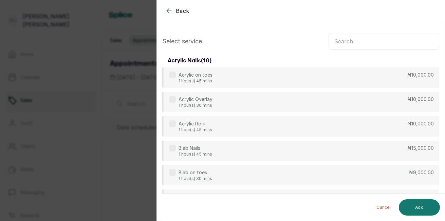
click at [354, 40] on input "text" at bounding box center [383, 41] width 111 height 17
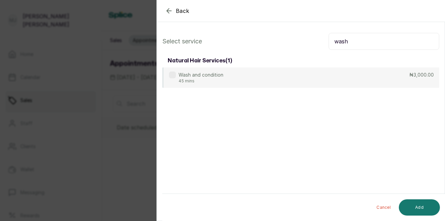
type input "wash"
click at [333, 78] on div "Wash and condition 45 mins ₦3,000.00" at bounding box center [300, 78] width 277 height 20
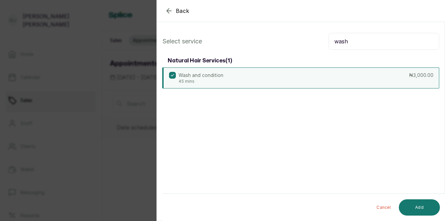
click at [417, 204] on button "Add" at bounding box center [419, 208] width 41 height 16
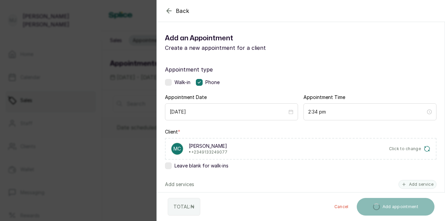
scroll to position [193, 0]
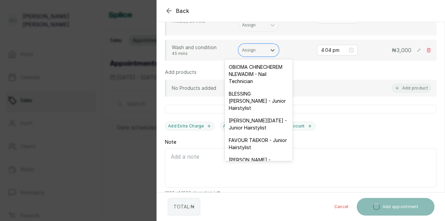
click at [251, 54] on div "Assign" at bounding box center [253, 50] width 28 height 9
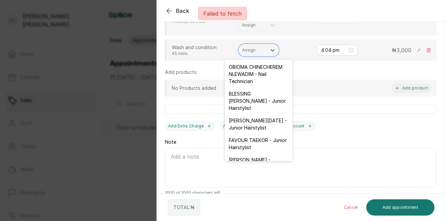
click at [257, 134] on div "[PERSON_NAME][DATE] - Junior Hairstylist" at bounding box center [259, 124] width 68 height 20
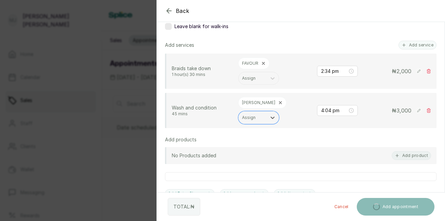
scroll to position [137, 0]
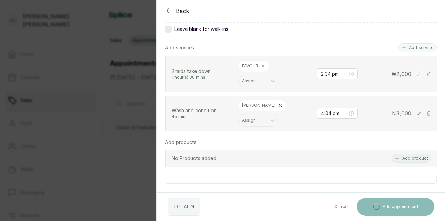
click at [404, 49] on button "Add service" at bounding box center [417, 47] width 38 height 9
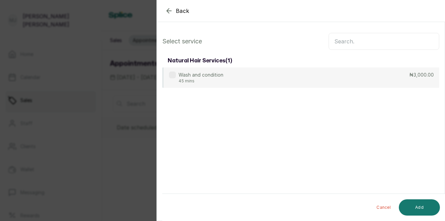
scroll to position [0, 0]
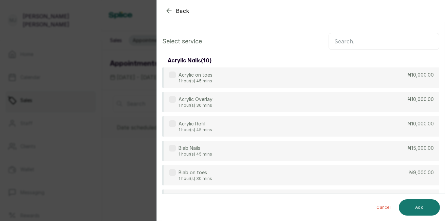
click at [377, 40] on input "text" at bounding box center [383, 41] width 111 height 17
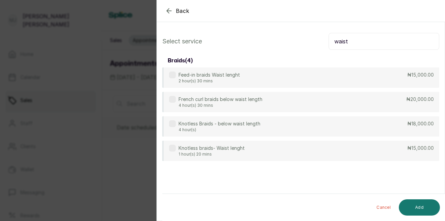
type input "waist"
click at [330, 154] on div "Knotless braids- Waist lenght 1 hour(s) 20 mins ₦15,000.00" at bounding box center [300, 151] width 277 height 20
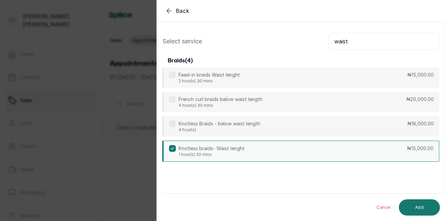
click at [416, 212] on button "Add" at bounding box center [419, 208] width 41 height 16
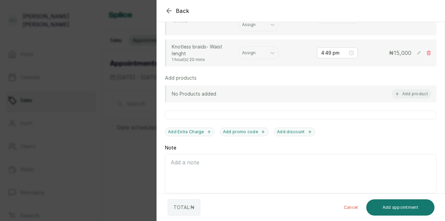
scroll to position [248, 0]
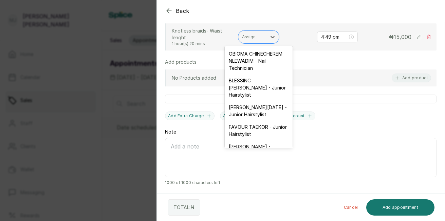
click at [255, 37] on div at bounding box center [252, 37] width 21 height 6
click at [253, 121] on div "[PERSON_NAME][DATE] - Junior Hairstylist" at bounding box center [259, 111] width 68 height 20
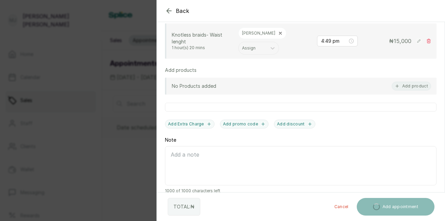
click at [253, 124] on button "Add promo code" at bounding box center [244, 124] width 49 height 9
click at [249, 50] on div at bounding box center [252, 48] width 21 height 6
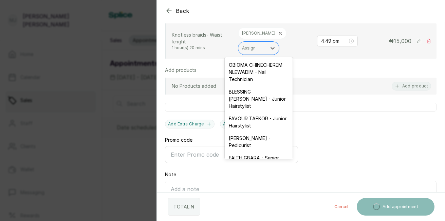
click at [246, 130] on div "FAVOUR TAEKOR - Junior Hairstylist" at bounding box center [259, 122] width 68 height 20
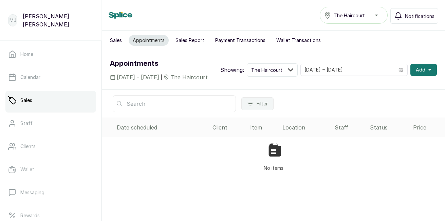
click at [308, 150] on div "No items" at bounding box center [273, 157] width 343 height 40
click at [425, 71] on button "Add" at bounding box center [423, 70] width 26 height 12
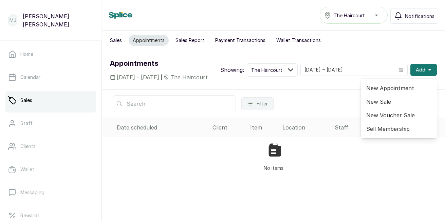
click at [400, 92] on span "New Appointment" at bounding box center [398, 88] width 65 height 8
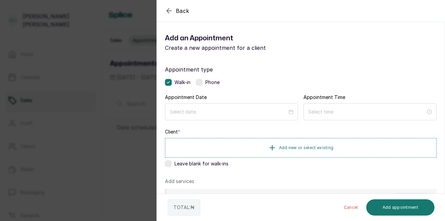
click at [202, 83] on label at bounding box center [199, 82] width 7 height 7
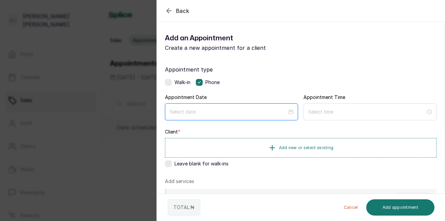
click at [199, 112] on input at bounding box center [228, 111] width 117 height 7
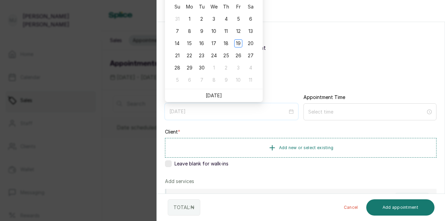
type input "[DATE]"
click at [226, 44] on div "18" at bounding box center [226, 43] width 8 height 8
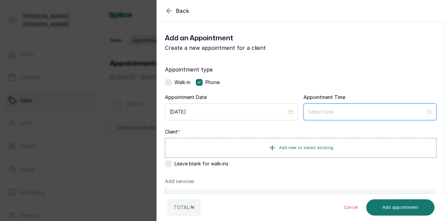
click at [315, 111] on input at bounding box center [366, 111] width 117 height 7
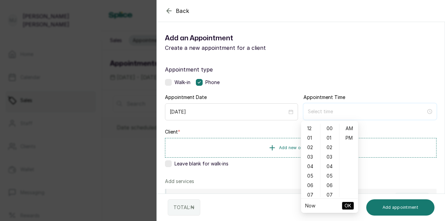
type input "12:00 am"
click at [311, 145] on div "02" at bounding box center [310, 148] width 16 height 10
click at [329, 183] on div "19" at bounding box center [330, 187] width 16 height 10
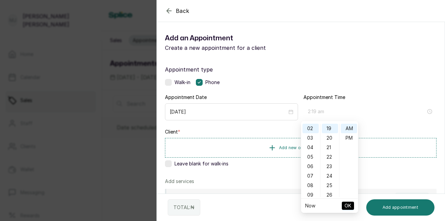
type input "2:19 pm"
click at [348, 135] on div "PM" at bounding box center [349, 138] width 16 height 10
click at [349, 205] on span "OK" at bounding box center [347, 206] width 7 height 13
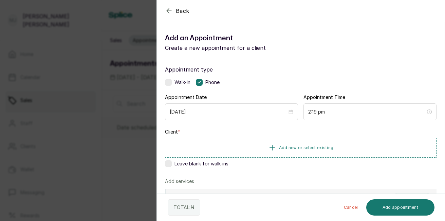
click at [311, 149] on span "Add new or select existing" at bounding box center [306, 147] width 55 height 5
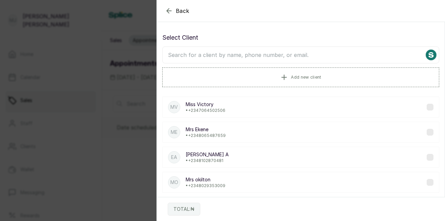
click at [296, 76] on span "Add new client" at bounding box center [306, 77] width 30 height 5
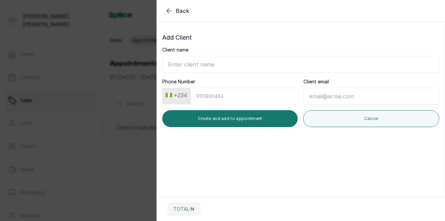
click at [291, 59] on input "Client name" at bounding box center [300, 64] width 277 height 17
type input "Miss Casey Faith"
click at [256, 93] on input "Phone Number" at bounding box center [244, 96] width 108 height 17
type input "9133249077"
click at [245, 124] on button "Create and add to appointment" at bounding box center [229, 118] width 135 height 17
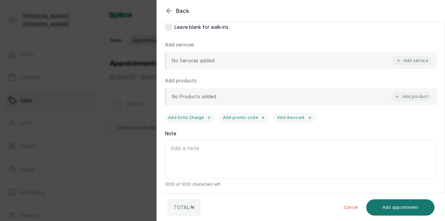
scroll to position [140, 0]
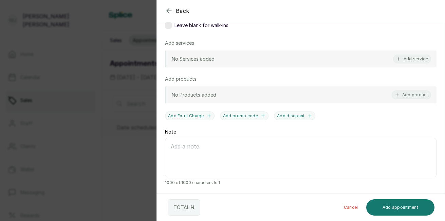
click at [415, 57] on button "Add service" at bounding box center [412, 59] width 38 height 9
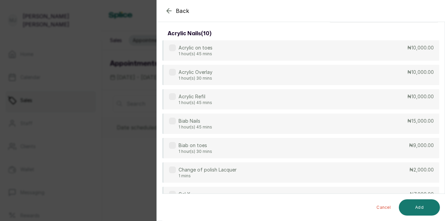
scroll to position [0, 0]
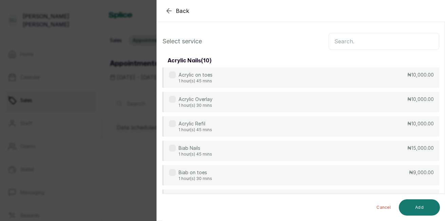
click at [330, 44] on input "text" at bounding box center [383, 41] width 111 height 17
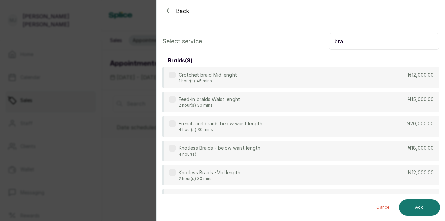
type input "bra"
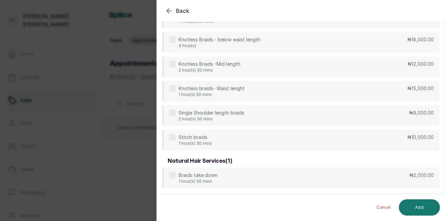
click at [321, 180] on div "Braids take down 1 hour(s) 30 mins ₦2,000.00" at bounding box center [300, 178] width 277 height 20
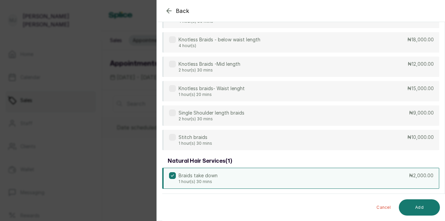
click at [415, 208] on button "Add" at bounding box center [419, 208] width 41 height 16
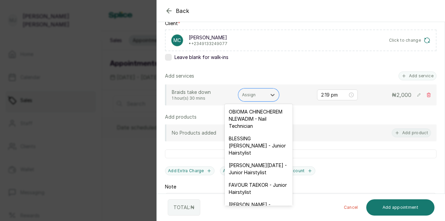
click at [246, 99] on div "Assign" at bounding box center [253, 95] width 28 height 9
click at [248, 179] on div "[PERSON_NAME][DATE] - Junior Hairstylist" at bounding box center [259, 169] width 68 height 20
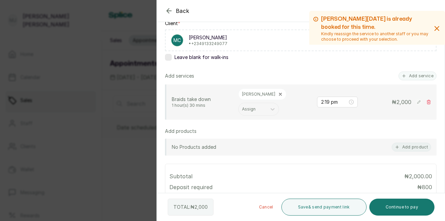
click at [411, 78] on button "Add service" at bounding box center [417, 76] width 38 height 9
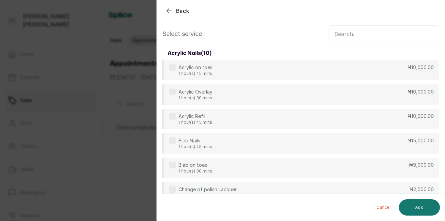
scroll to position [0, 0]
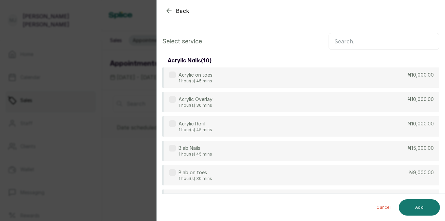
click at [360, 39] on input "text" at bounding box center [383, 41] width 111 height 17
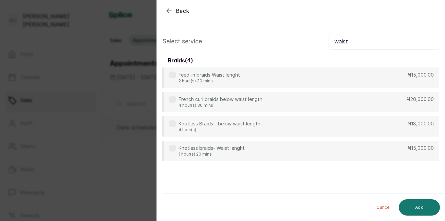
type input "waist"
click at [272, 152] on div "Knotless braids- Waist lenght 1 hour(s) 20 mins ₦15,000.00" at bounding box center [300, 151] width 277 height 20
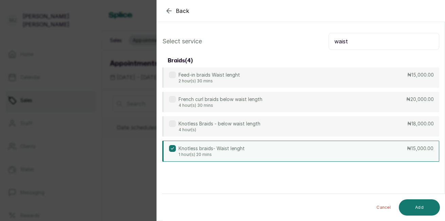
click at [254, 131] on p "4 hour(s)" at bounding box center [219, 129] width 82 height 5
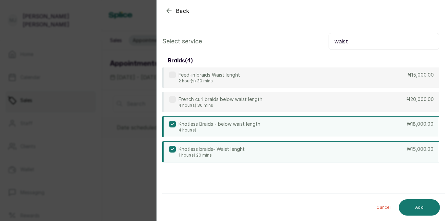
click at [173, 151] on icon at bounding box center [172, 149] width 3 height 3
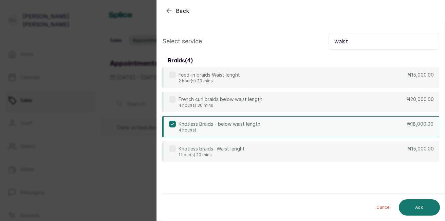
click at [417, 205] on button "Add" at bounding box center [419, 208] width 41 height 16
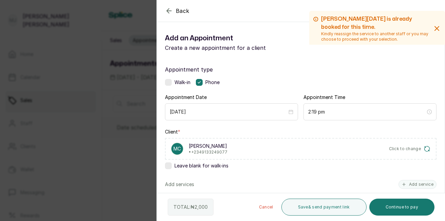
scroll to position [193, 0]
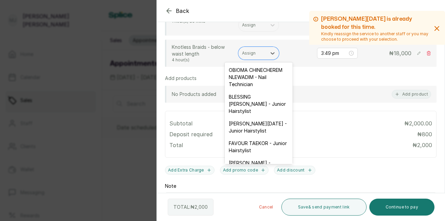
click at [262, 53] on div at bounding box center [252, 53] width 21 height 6
click at [254, 137] on div "[PERSON_NAME][DATE] - Junior Hairstylist" at bounding box center [259, 127] width 68 height 20
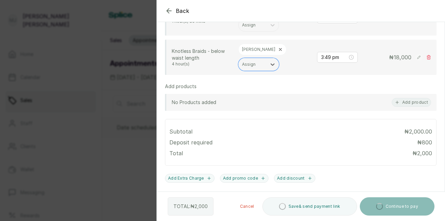
click at [253, 66] on div at bounding box center [252, 64] width 21 height 6
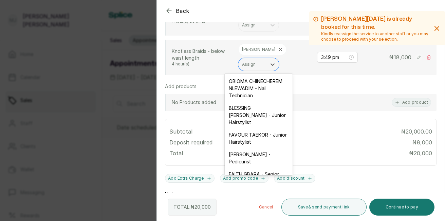
click at [255, 144] on div "FAVOUR TAEKOR - Junior Hairstylist" at bounding box center [259, 139] width 68 height 20
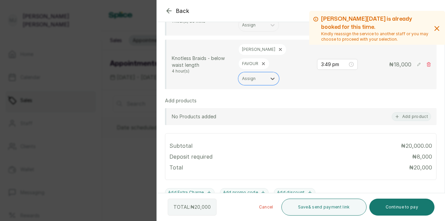
click at [400, 204] on button "Continue to pay" at bounding box center [401, 207] width 65 height 17
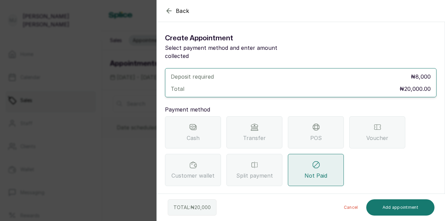
scroll to position [0, 0]
click at [262, 134] on span "Transfer" at bounding box center [254, 138] width 23 height 8
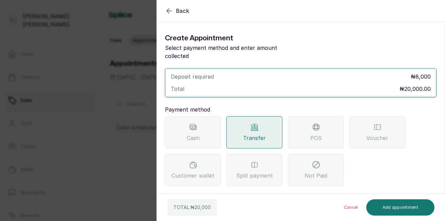
scroll to position [60, 0]
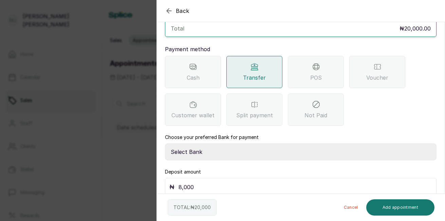
click at [258, 144] on select "Select Bank THE HAIR COURT Zenith Bank THE HAIR COURT Guaranty Trust Bank" at bounding box center [300, 152] width 271 height 17
select select "8093f8fd-914a-4246-9da3-7ae1719cd41e"
click at [165, 144] on select "Select Bank THE HAIR COURT Zenith Bank THE HAIR COURT Guaranty Trust Bank" at bounding box center [300, 152] width 271 height 17
click at [220, 183] on input "8,000" at bounding box center [304, 188] width 253 height 10
type input "8"
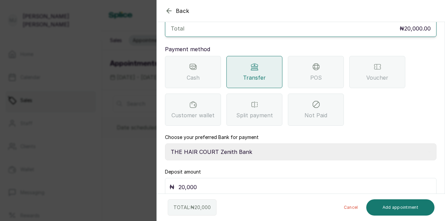
type input "20,000"
click at [388, 209] on button "Add appointment" at bounding box center [400, 208] width 69 height 16
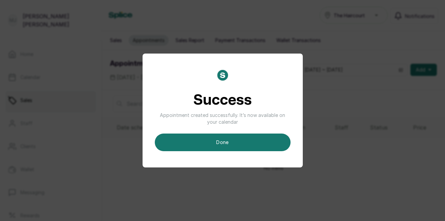
click at [268, 148] on button "done" at bounding box center [223, 143] width 136 height 18
